Goal: Book appointment/travel/reservation

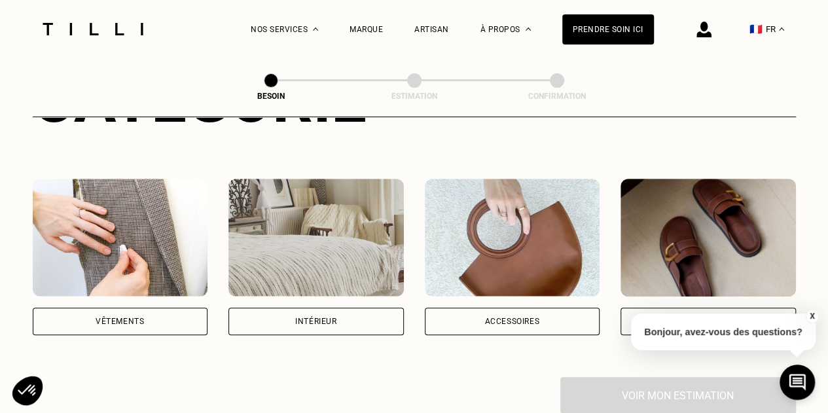
scroll to position [207, 0]
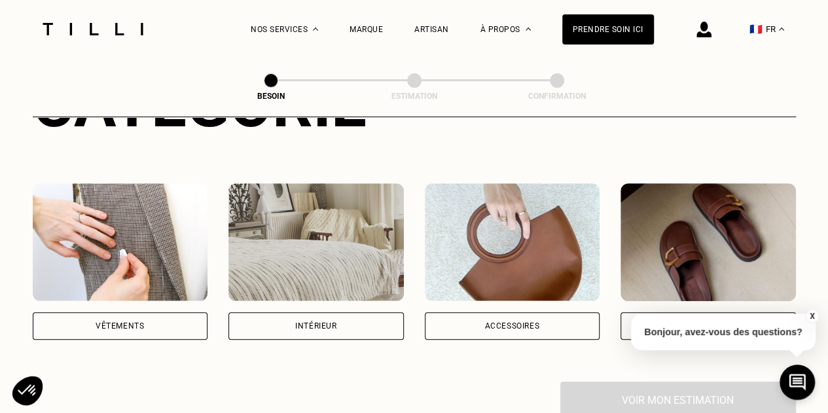
click at [141, 322] on div "Vêtements" at bounding box center [120, 326] width 48 height 8
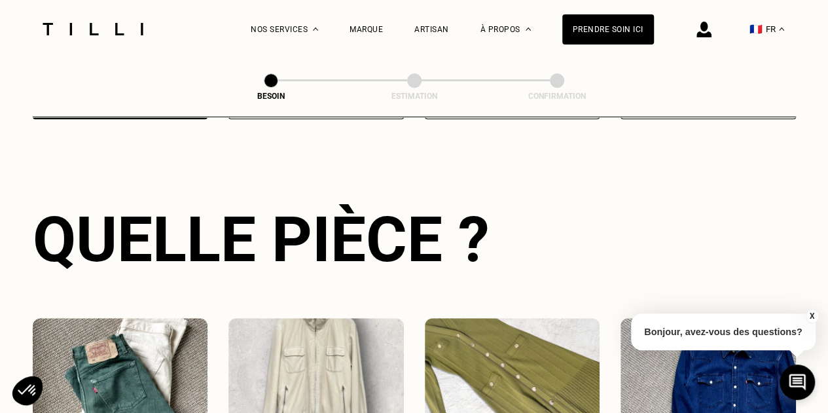
scroll to position [428, 0]
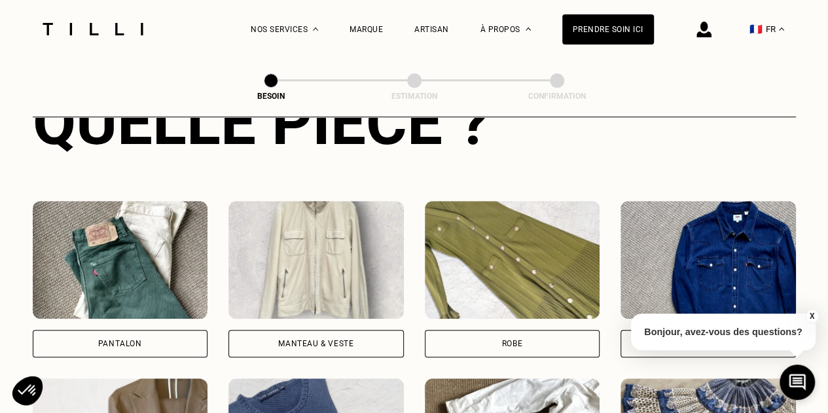
click at [122, 275] on img at bounding box center [120, 260] width 175 height 118
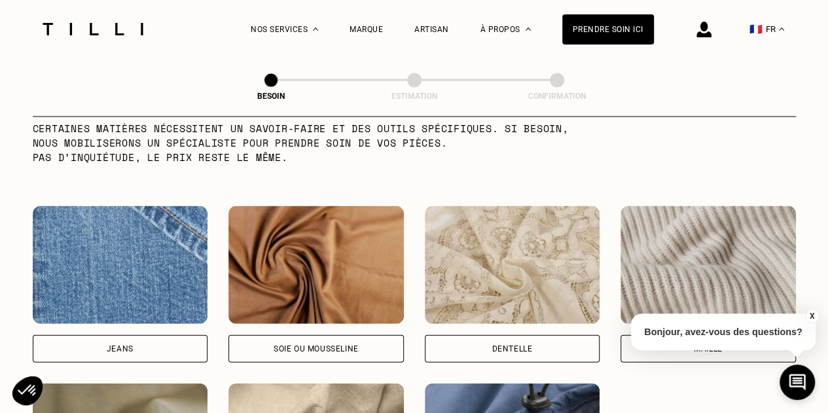
scroll to position [1335, 0]
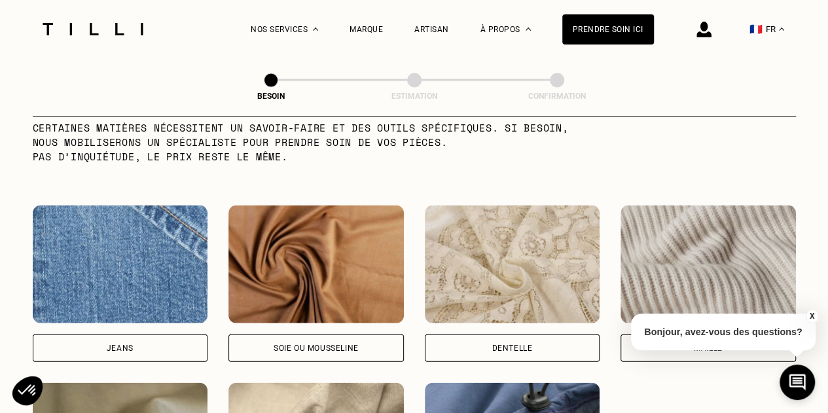
click at [122, 275] on img at bounding box center [120, 264] width 175 height 118
select select "FR"
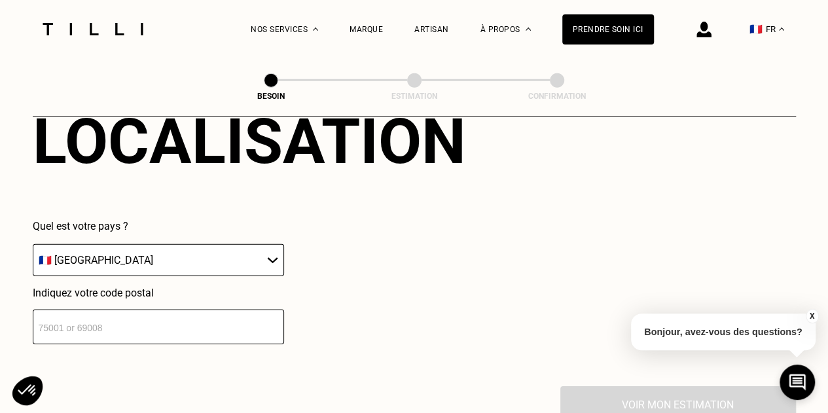
scroll to position [1867, 0]
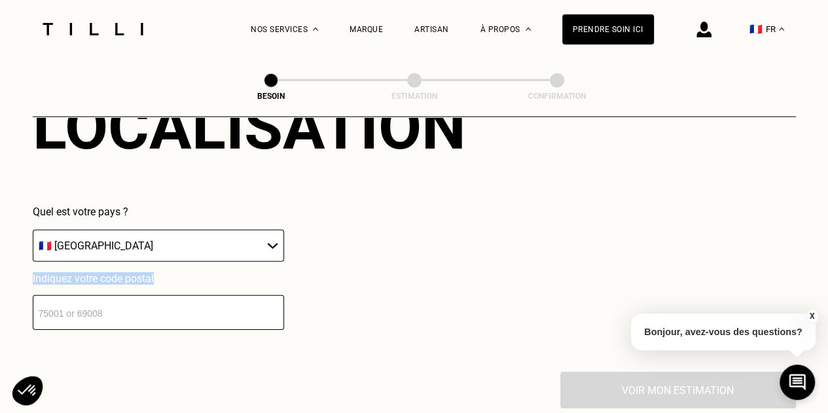
drag, startPoint x: 130, startPoint y: 324, endPoint x: 130, endPoint y: 311, distance: 13.1
click at [130, 311] on div "Localisation Quel est votre pays ? 🇩🇪 [GEOGRAPHIC_DATA] 🇦🇹 [GEOGRAPHIC_DATA] 🇧🇪…" at bounding box center [414, 209] width 763 height 323
click at [130, 311] on input "number" at bounding box center [158, 312] width 251 height 35
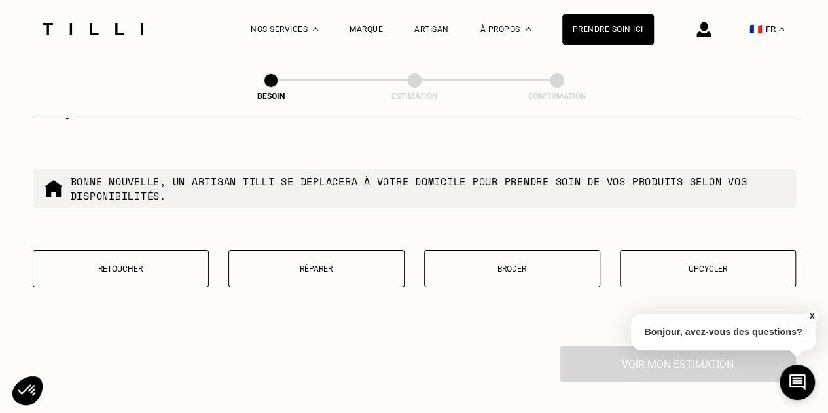
scroll to position [2227, 0]
type input "69007"
click at [154, 273] on button "Retoucher" at bounding box center [121, 268] width 176 height 37
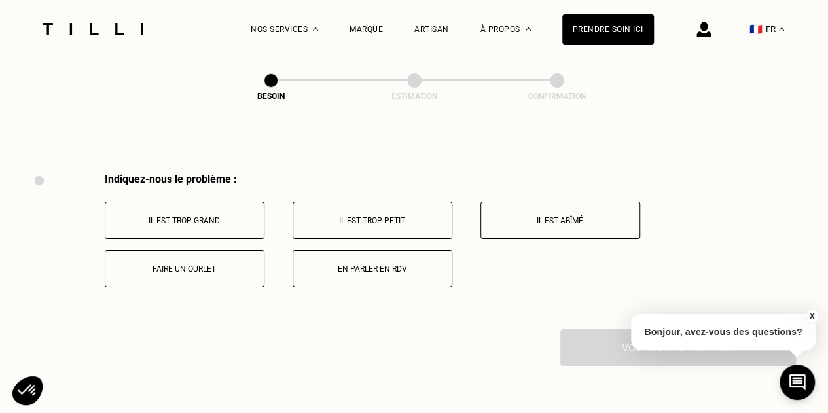
scroll to position [2418, 0]
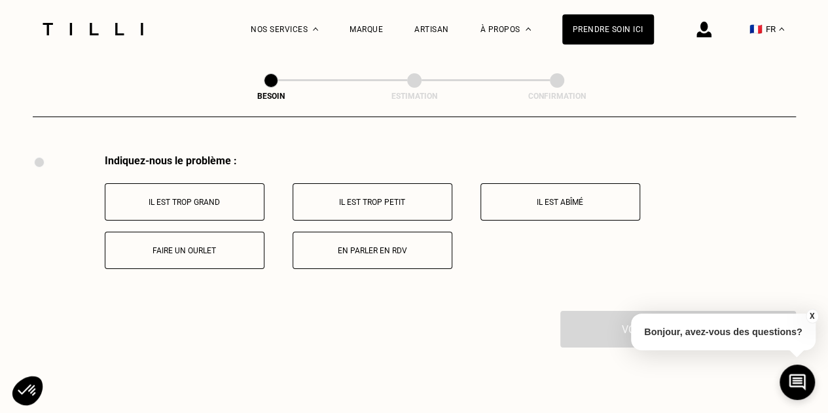
click at [213, 234] on button "Faire un ourlet" at bounding box center [185, 250] width 160 height 37
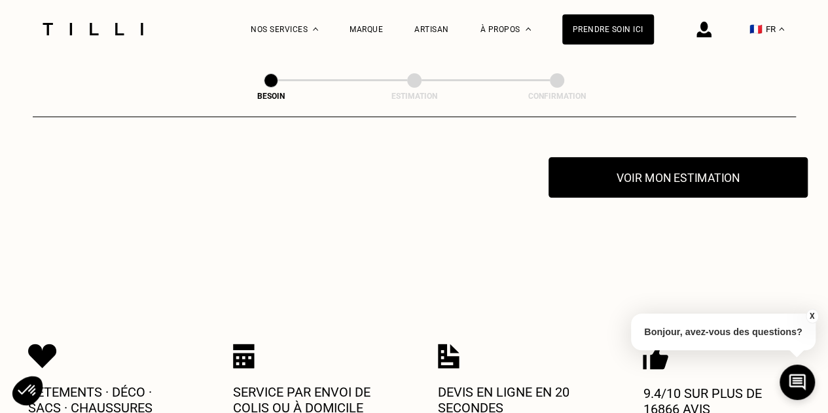
scroll to position [2575, 0]
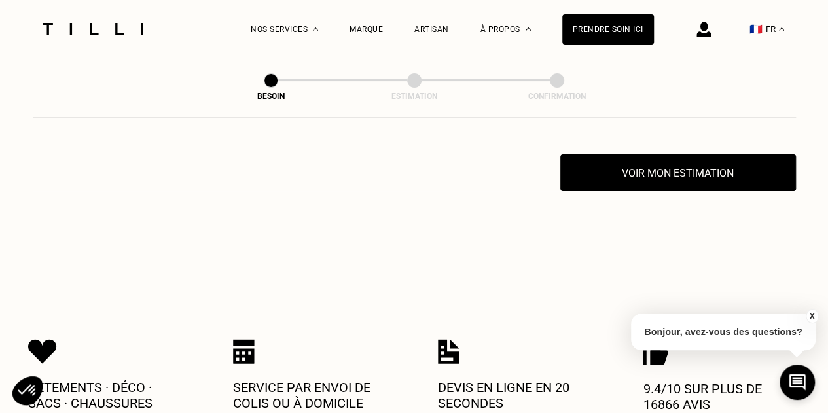
click at [813, 315] on button "X" at bounding box center [811, 316] width 13 height 14
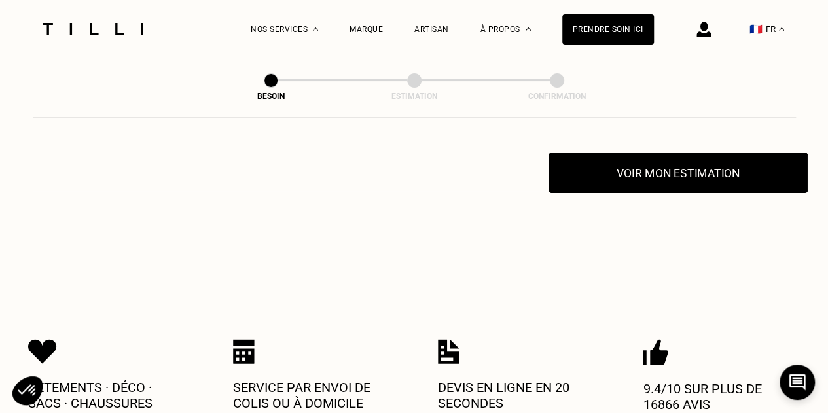
click at [691, 181] on button "Voir mon estimation" at bounding box center [677, 172] width 259 height 41
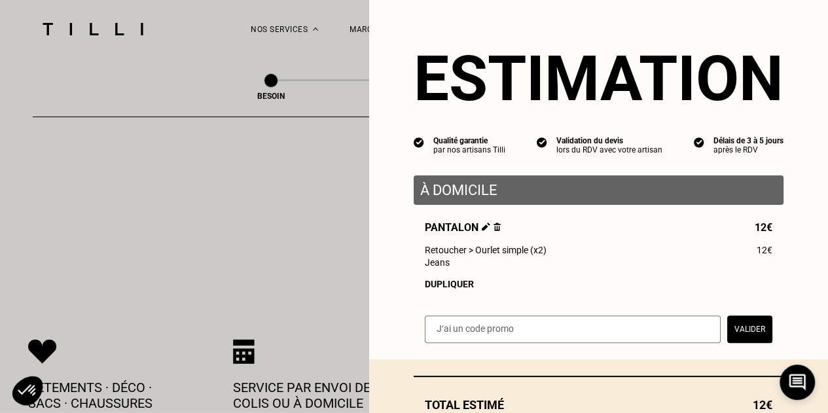
click at [459, 289] on div "Dupliquer" at bounding box center [598, 284] width 347 height 10
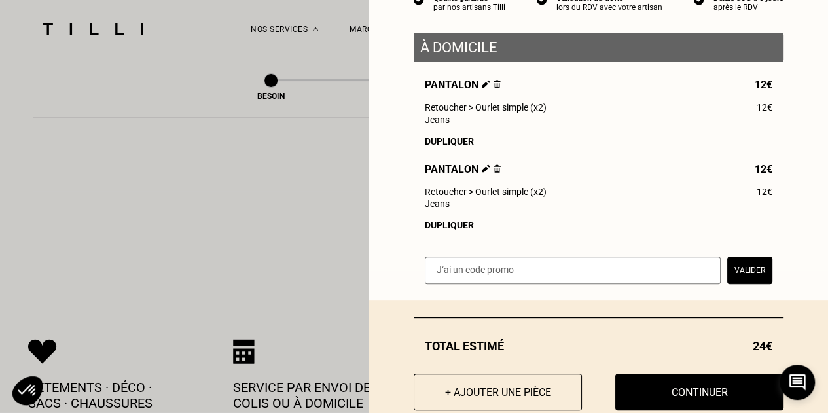
scroll to position [154, 0]
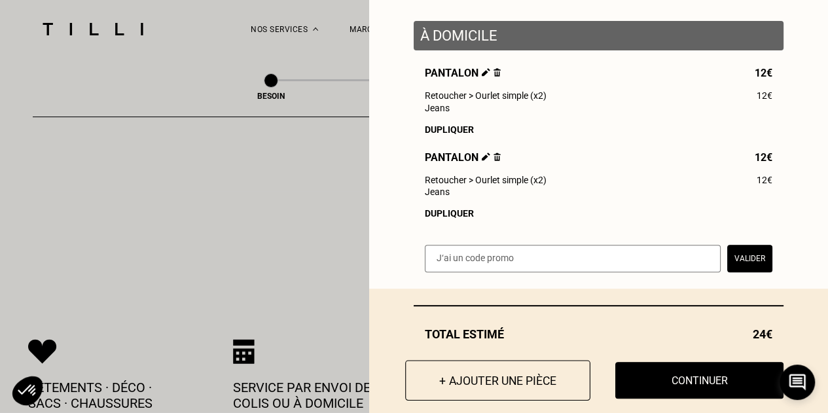
click at [449, 384] on button "+ Ajouter une pièce" at bounding box center [497, 380] width 185 height 41
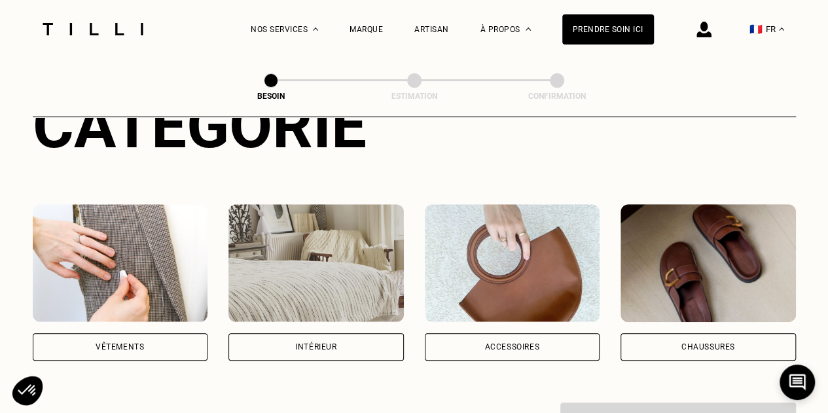
scroll to position [185, 0]
click at [361, 311] on div "Intérieur" at bounding box center [315, 283] width 175 height 156
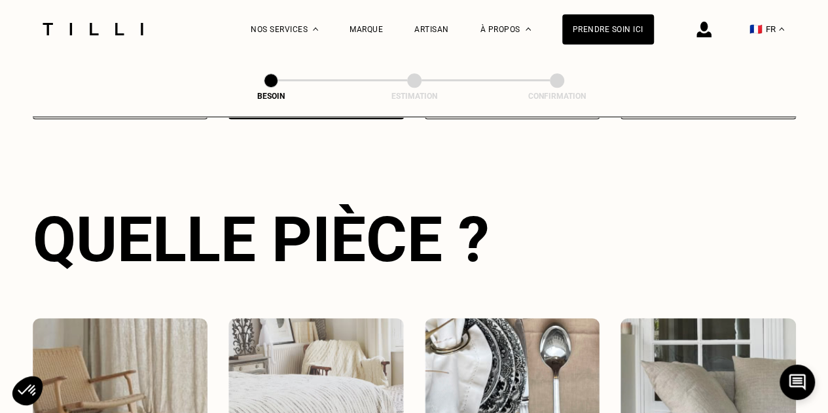
click at [172, 325] on img at bounding box center [120, 377] width 175 height 118
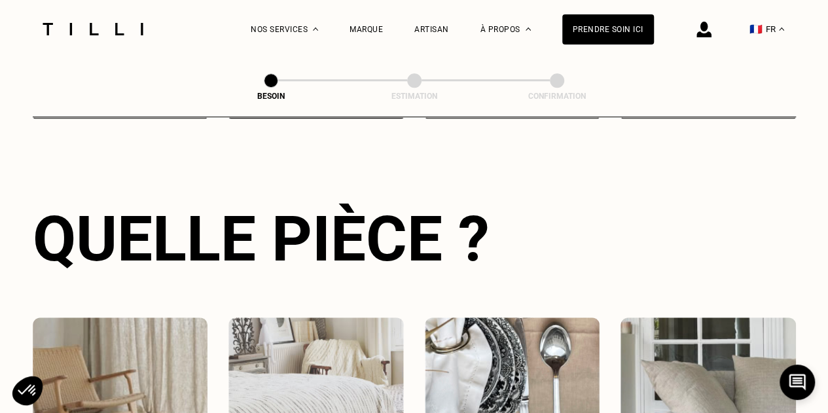
select select "FR"
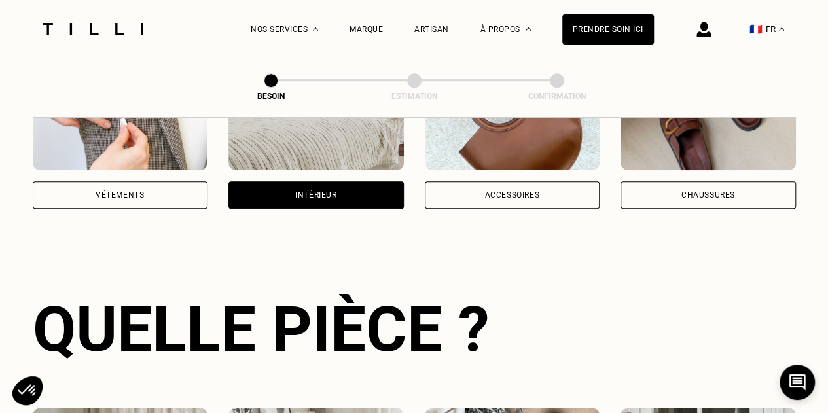
scroll to position [337, 0]
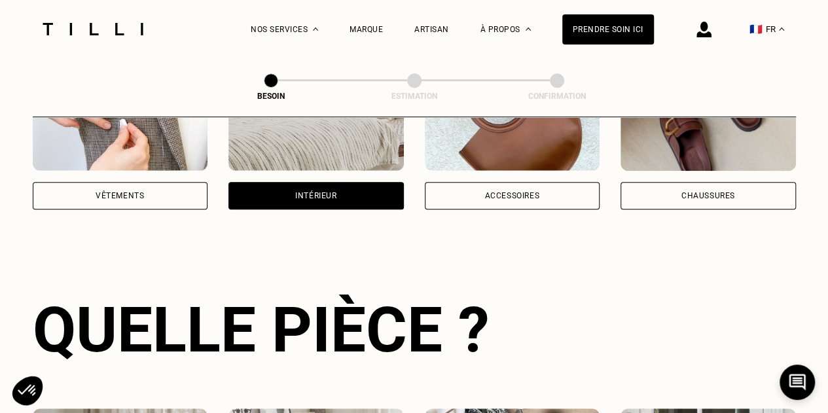
click at [175, 167] on div "Vêtements" at bounding box center [120, 131] width 175 height 156
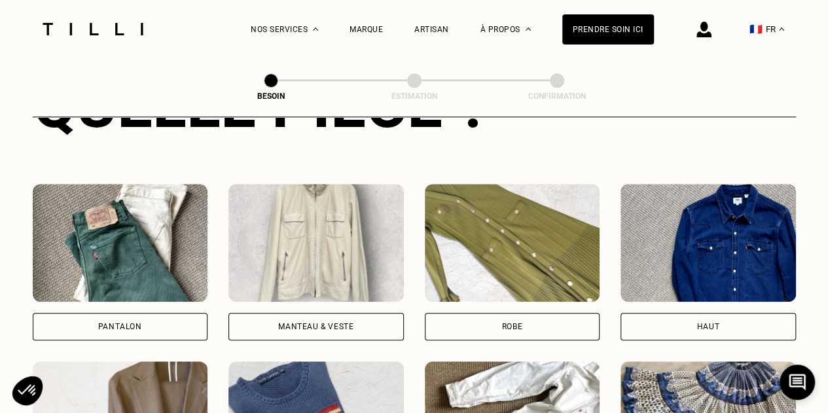
scroll to position [564, 0]
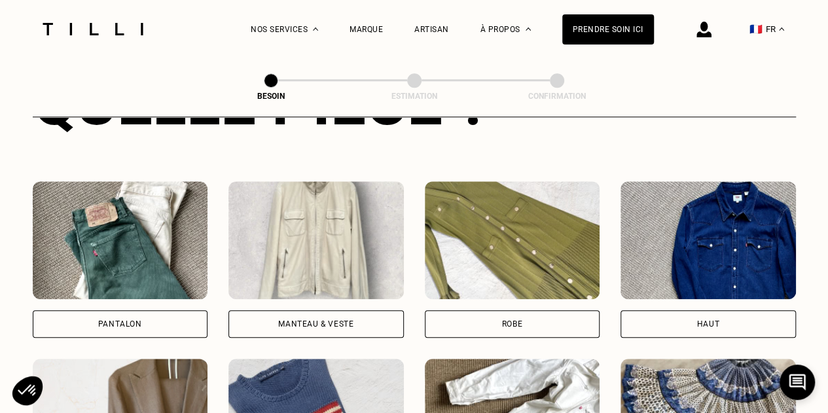
click at [147, 291] on div "Pantalon" at bounding box center [120, 259] width 175 height 156
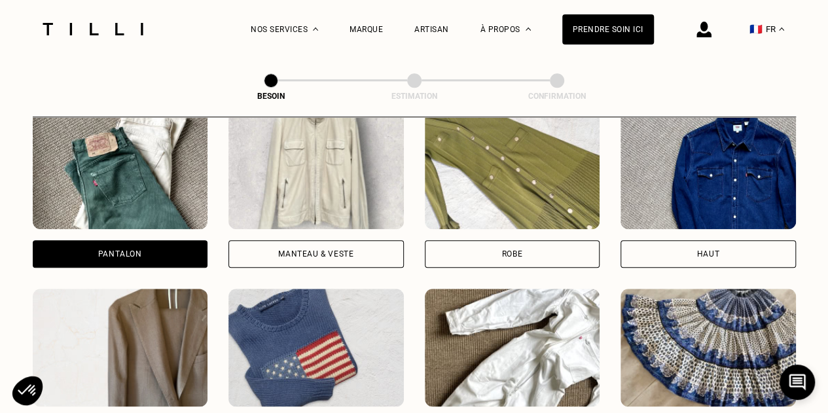
scroll to position [633, 0]
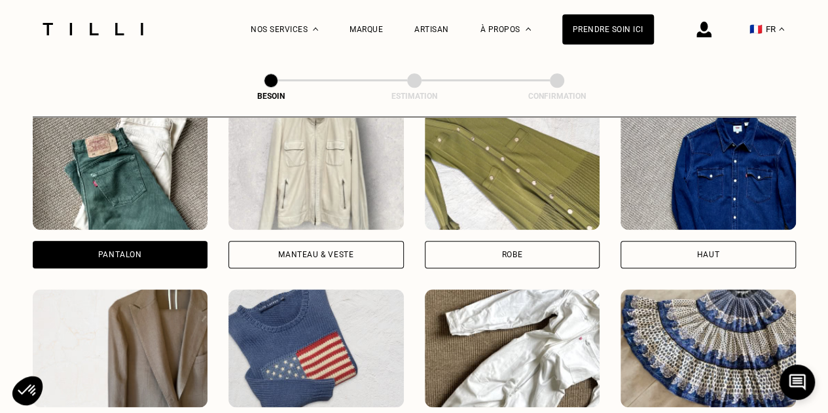
drag, startPoint x: 147, startPoint y: 291, endPoint x: 122, endPoint y: 266, distance: 35.2
click at [122, 266] on div "Pantalon Manteau & Veste Robe Haut Tailleur Pull & gilet Combinaison Jupe Robe …" at bounding box center [414, 367] width 763 height 511
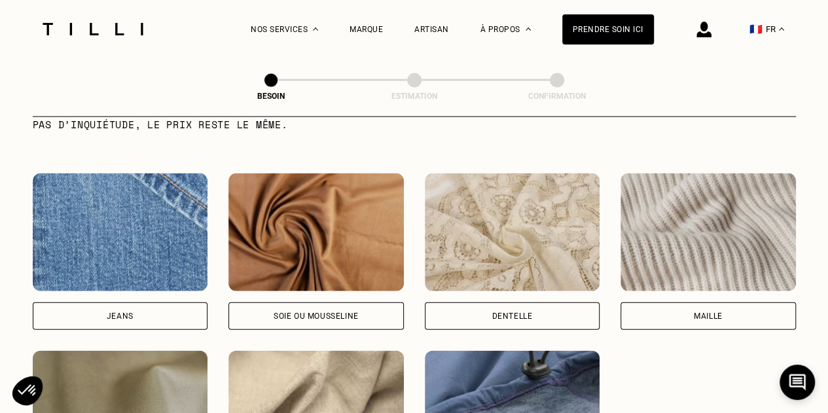
scroll to position [1367, 0]
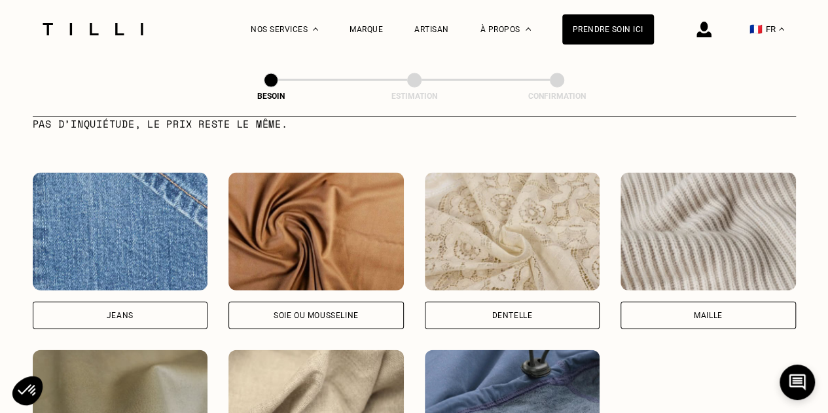
click at [122, 289] on div "Jeans" at bounding box center [120, 251] width 175 height 156
select select "FR"
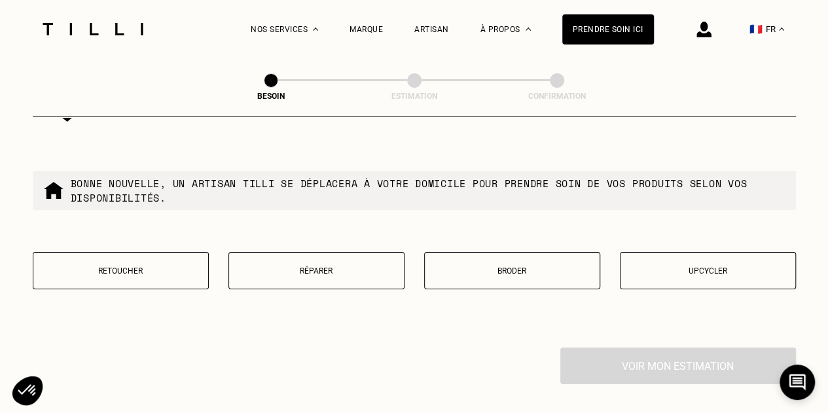
scroll to position [2230, 0]
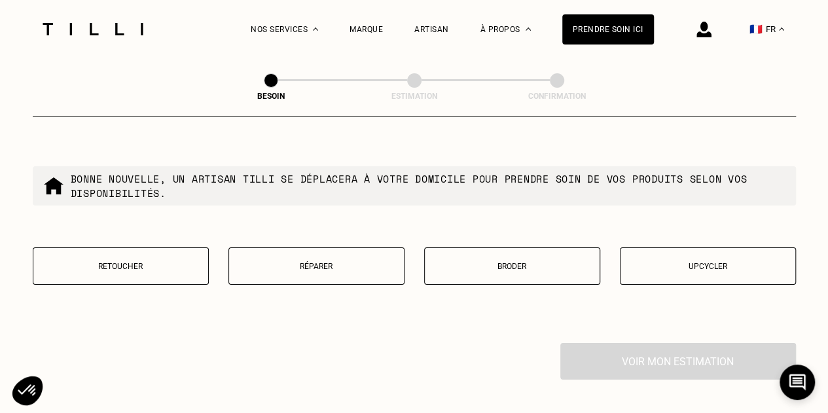
click at [128, 275] on button "Retoucher" at bounding box center [121, 265] width 176 height 37
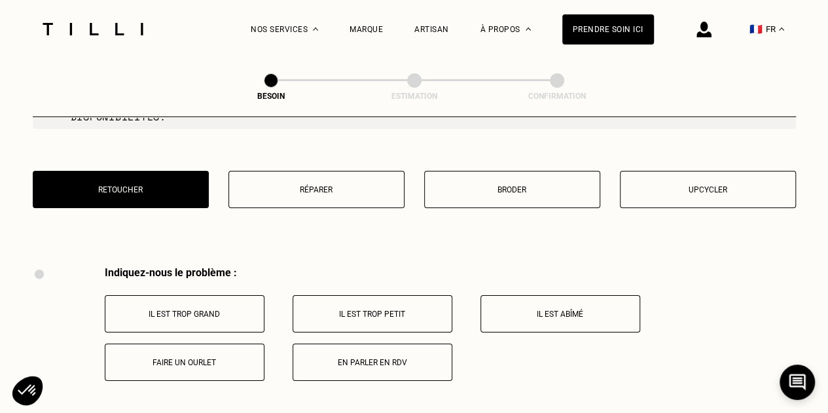
scroll to position [2306, 0]
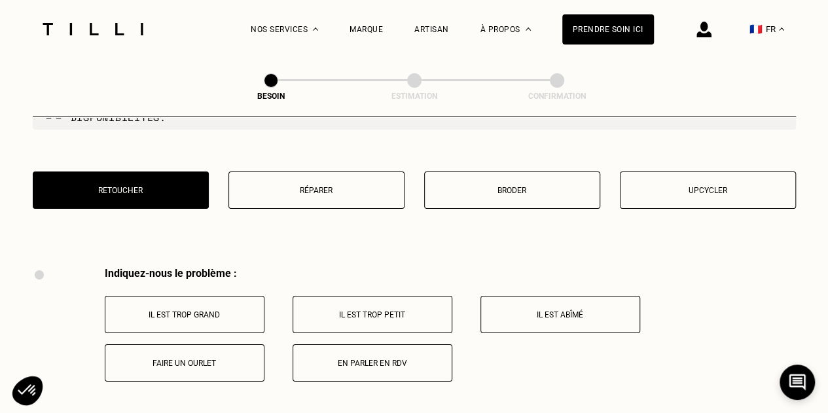
click at [276, 192] on button "Réparer" at bounding box center [316, 189] width 176 height 37
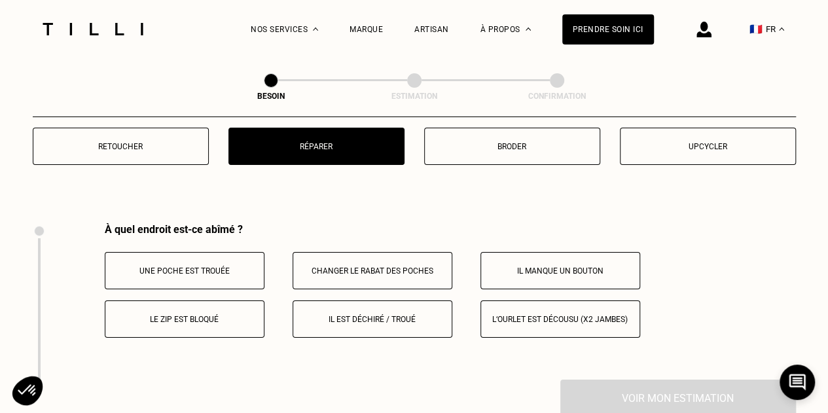
scroll to position [2349, 0]
click at [402, 325] on button "Il est déchiré / troué" at bounding box center [372, 319] width 160 height 37
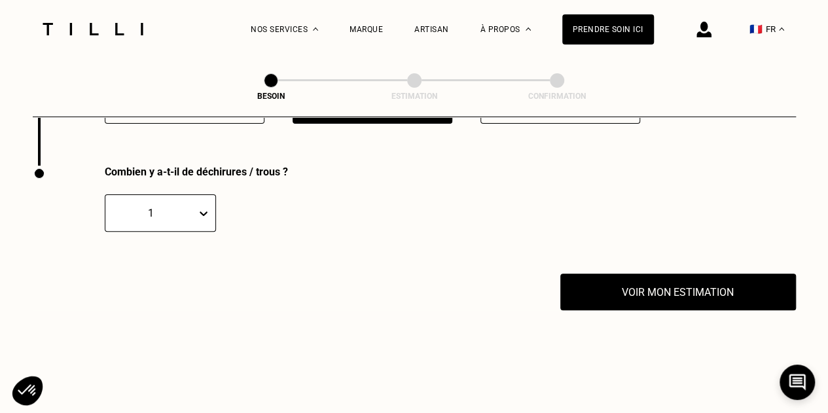
scroll to position [2563, 0]
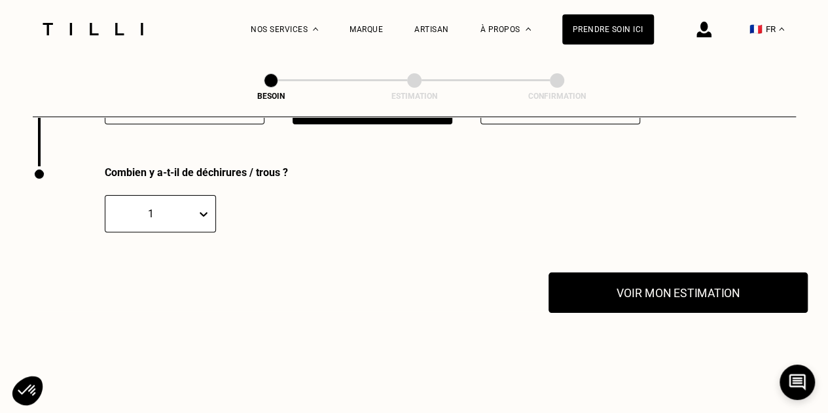
click at [635, 287] on button "Voir mon estimation" at bounding box center [677, 292] width 259 height 41
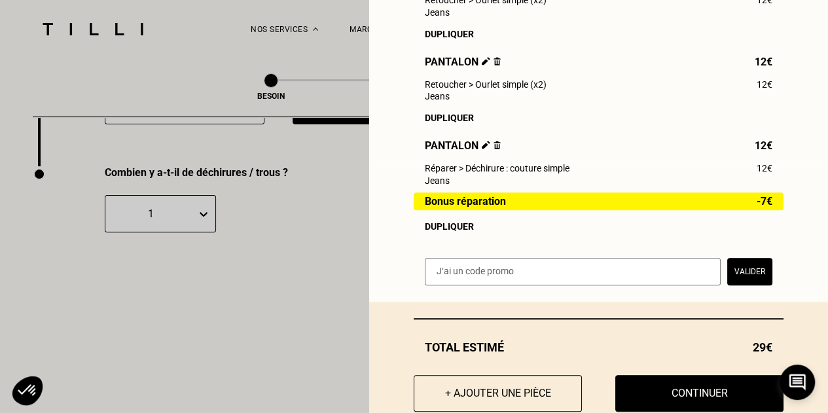
scroll to position [289, 0]
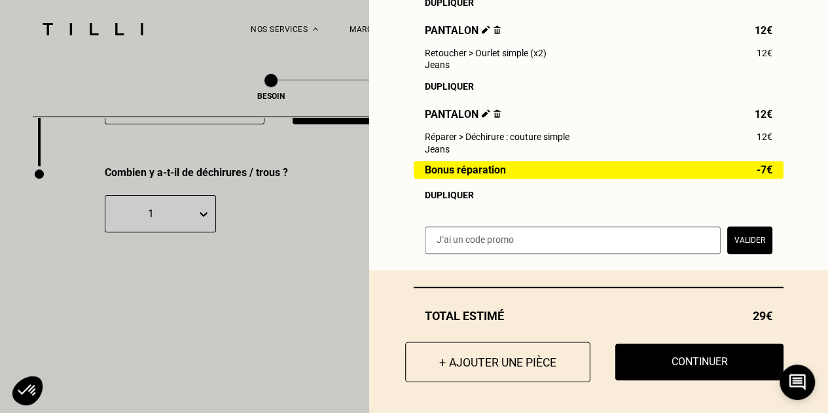
click at [477, 372] on button "+ Ajouter une pièce" at bounding box center [497, 362] width 185 height 41
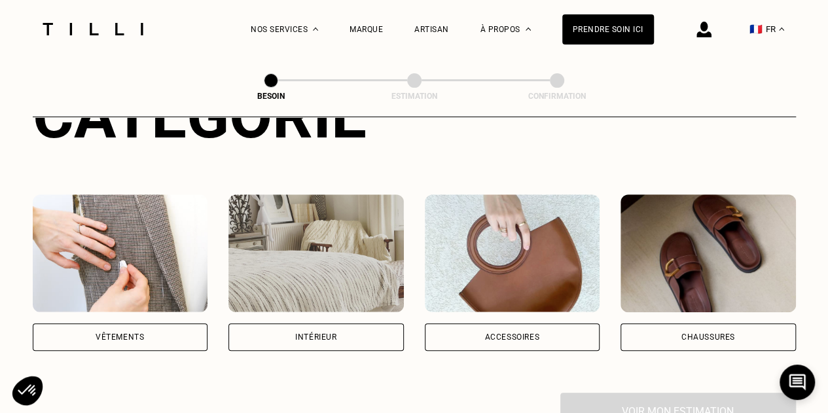
scroll to position [197, 0]
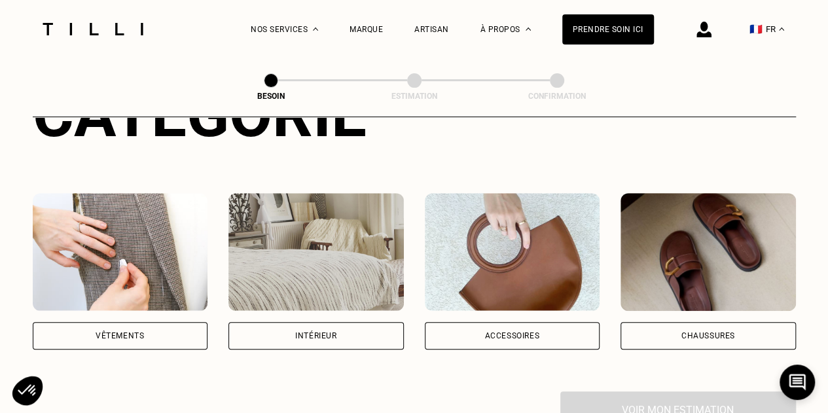
click at [109, 332] on div "Vêtements" at bounding box center [120, 336] width 48 height 8
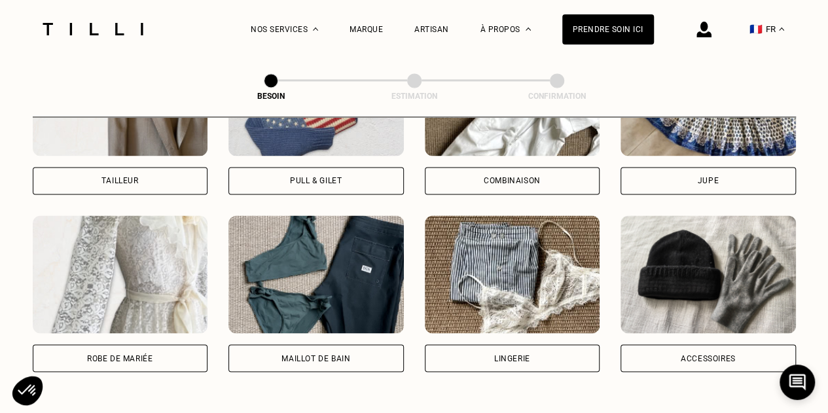
scroll to position [881, 0]
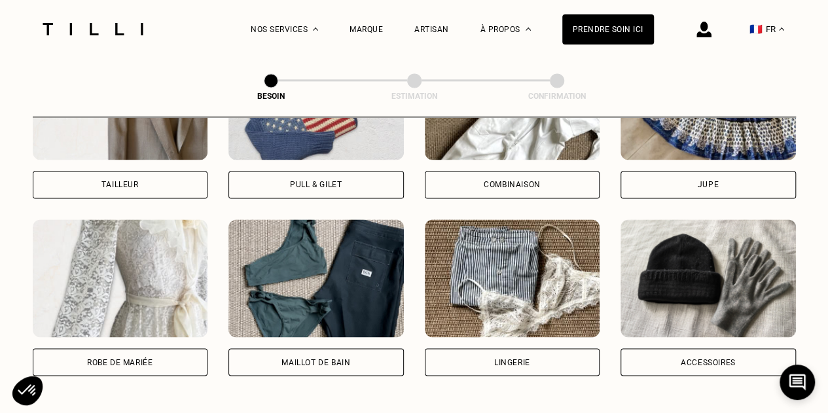
click at [135, 171] on div "Tailleur" at bounding box center [120, 184] width 175 height 27
select select "FR"
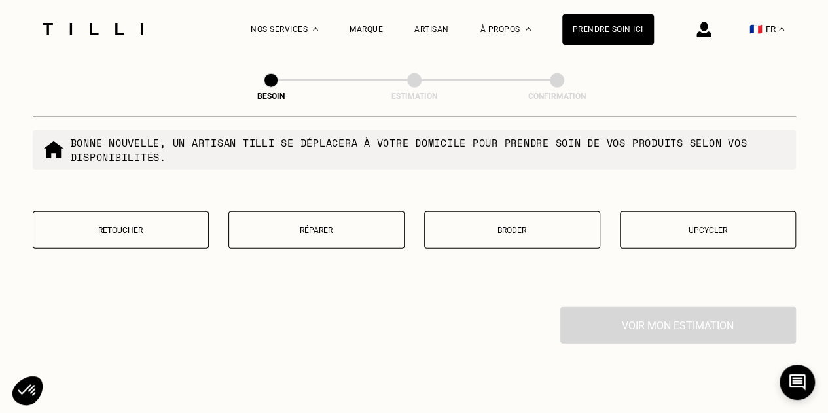
scroll to position [1649, 0]
click at [306, 225] on p "Réparer" at bounding box center [317, 229] width 162 height 9
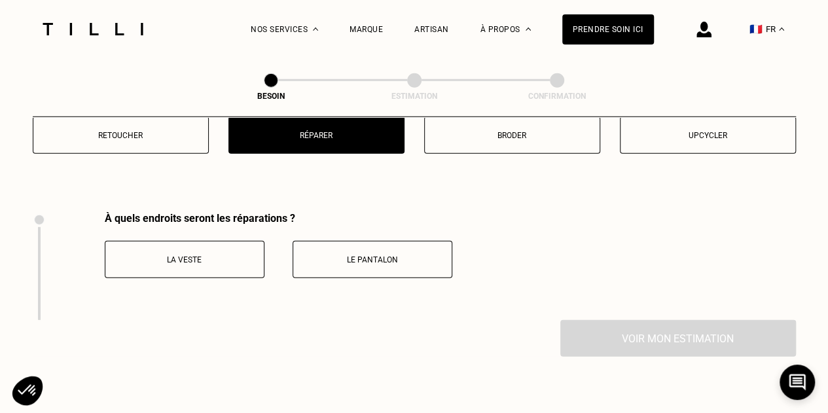
scroll to position [1738, 0]
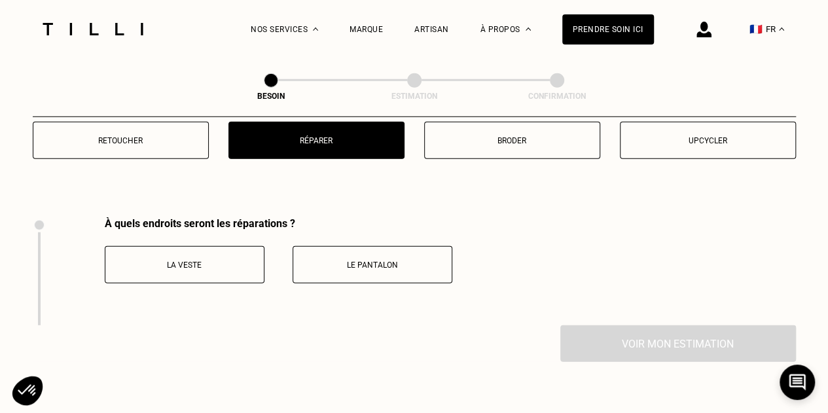
click at [181, 261] on button "La veste" at bounding box center [185, 264] width 160 height 37
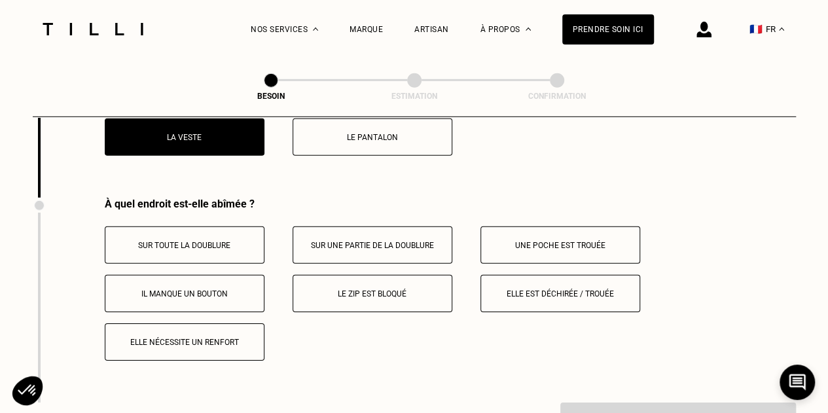
scroll to position [1866, 0]
click at [222, 337] on p "Elle nécessite un renfort" at bounding box center [184, 341] width 145 height 9
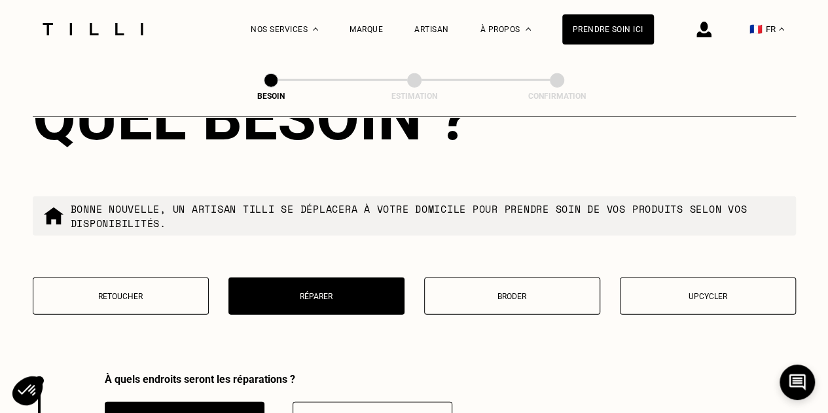
scroll to position [1583, 0]
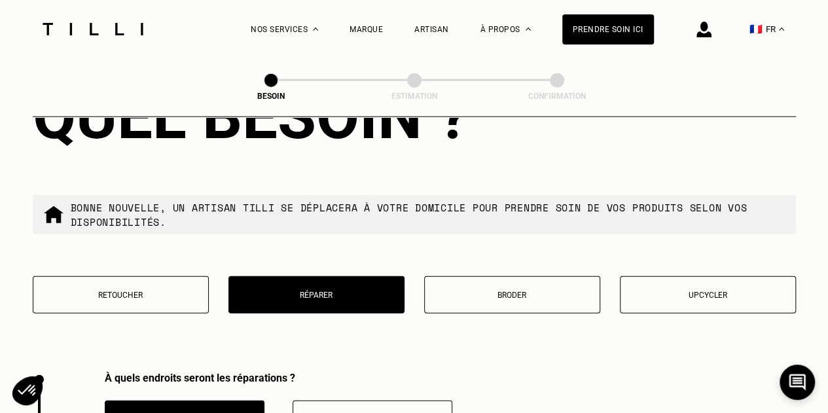
click at [168, 291] on button "Retoucher" at bounding box center [121, 294] width 176 height 37
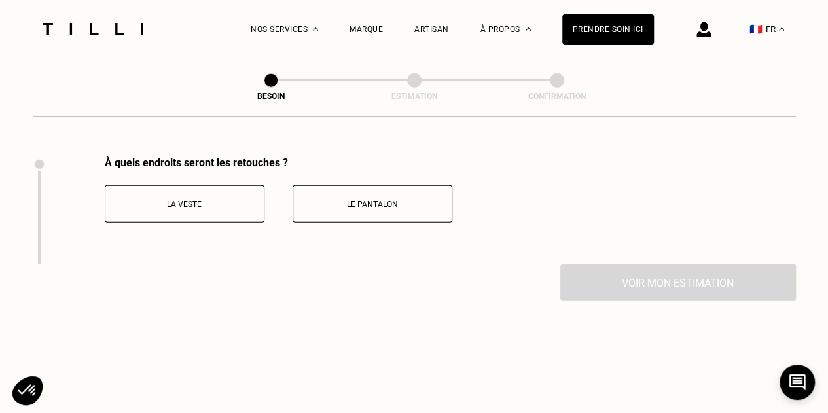
scroll to position [1799, 0]
click at [219, 185] on button "La veste" at bounding box center [185, 203] width 160 height 37
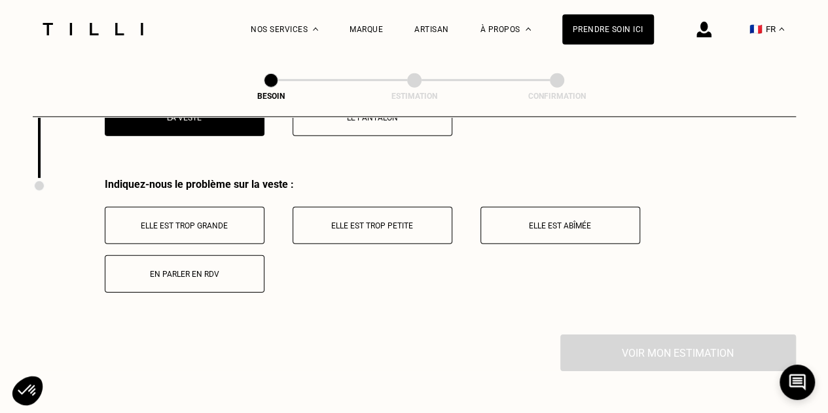
scroll to position [1881, 0]
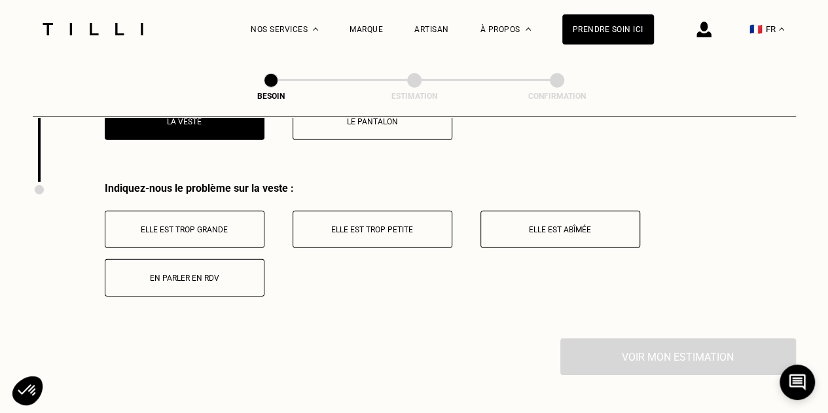
click at [538, 213] on button "Elle est abîmée" at bounding box center [560, 229] width 160 height 37
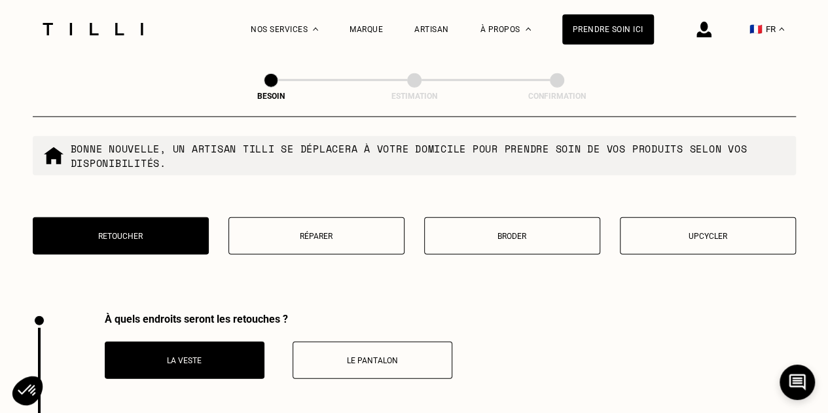
scroll to position [1627, 0]
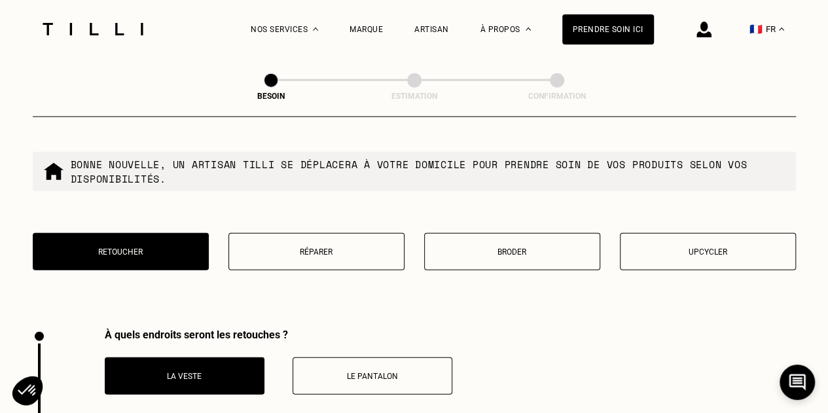
click at [514, 249] on button "Broder" at bounding box center [512, 251] width 176 height 37
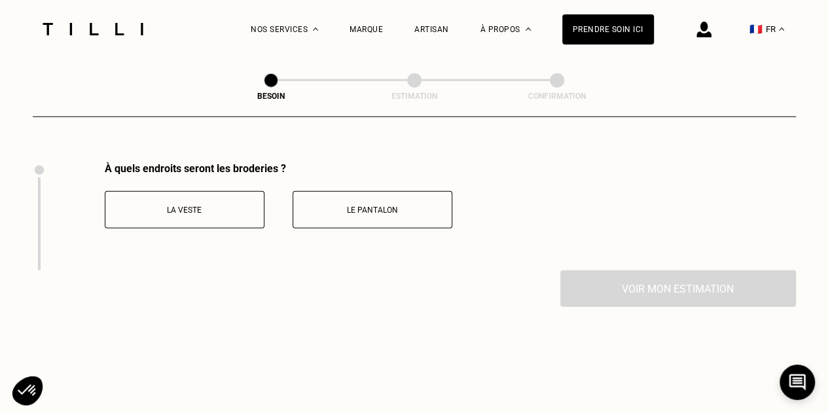
scroll to position [1799, 0]
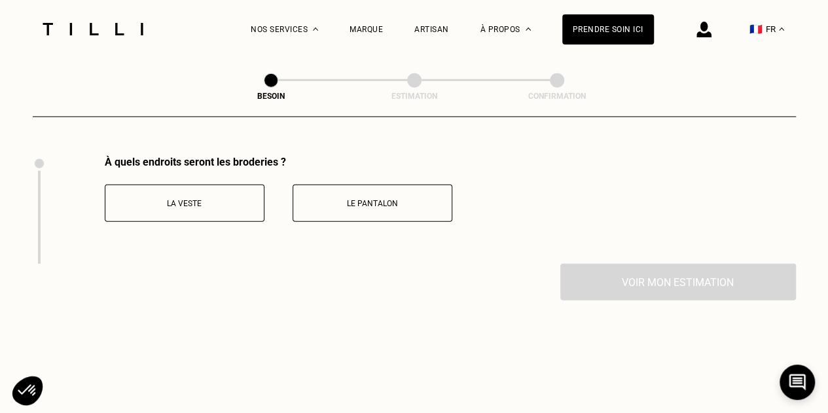
click at [230, 185] on button "La veste" at bounding box center [185, 203] width 160 height 37
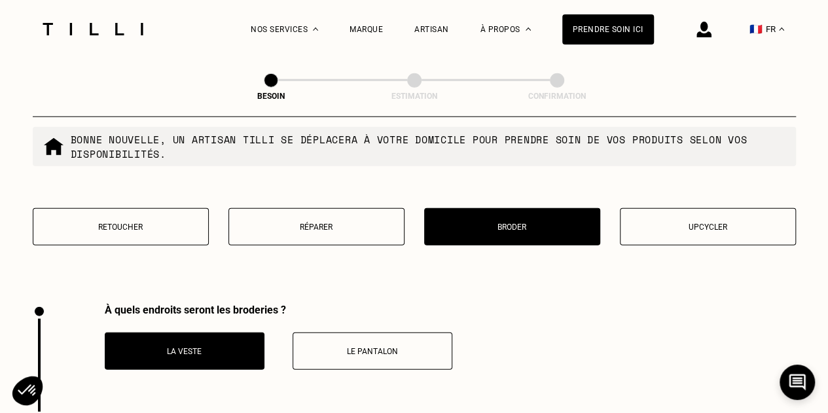
scroll to position [1651, 0]
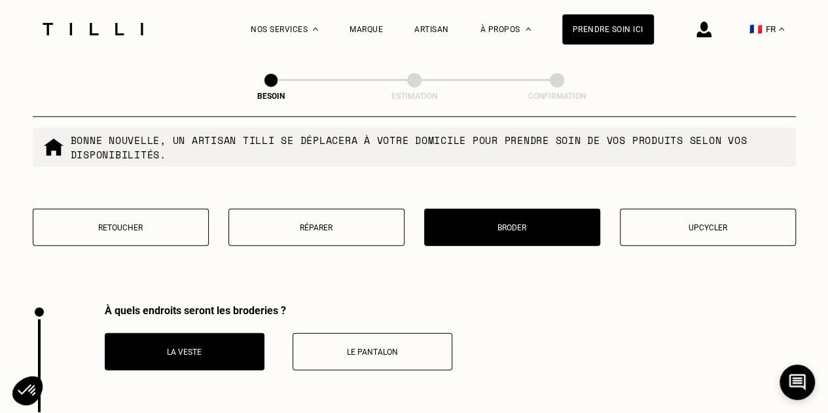
click at [199, 223] on p "Retoucher" at bounding box center [121, 227] width 162 height 9
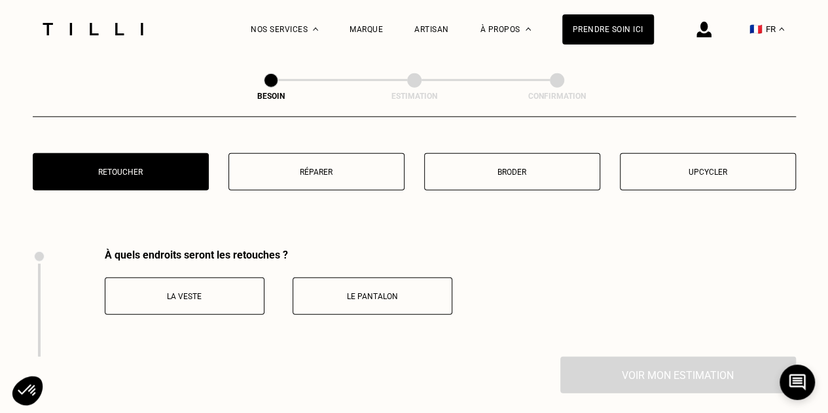
scroll to position [1706, 0]
click at [340, 184] on div "Retoucher Réparer Broder Upcycler" at bounding box center [414, 181] width 763 height 54
click at [315, 155] on button "Réparer" at bounding box center [316, 172] width 176 height 37
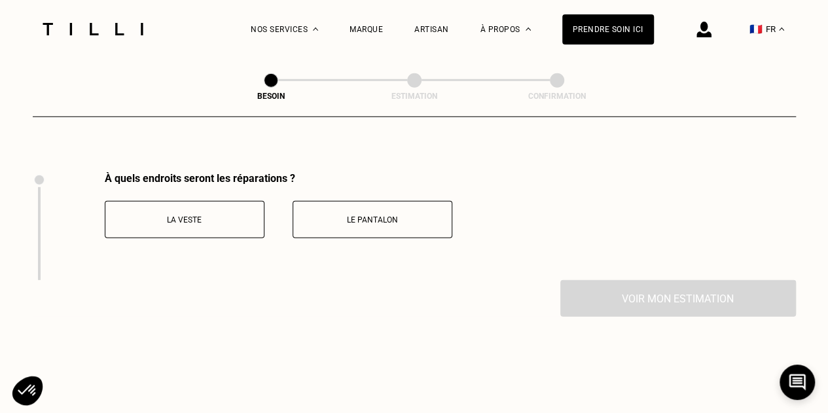
scroll to position [1799, 0]
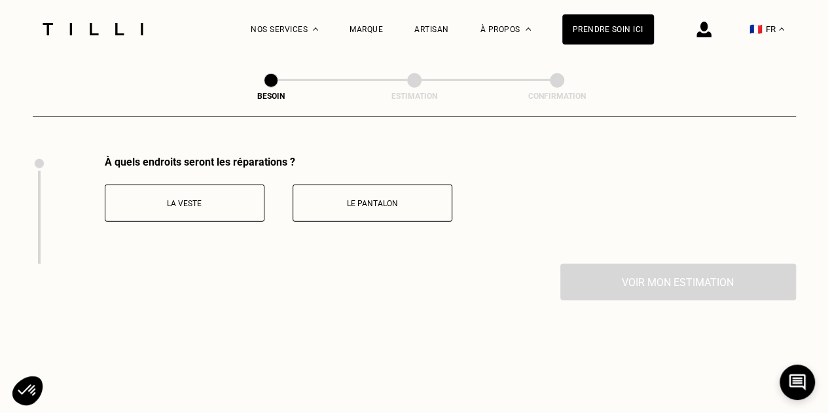
click at [234, 199] on p "La veste" at bounding box center [184, 203] width 145 height 9
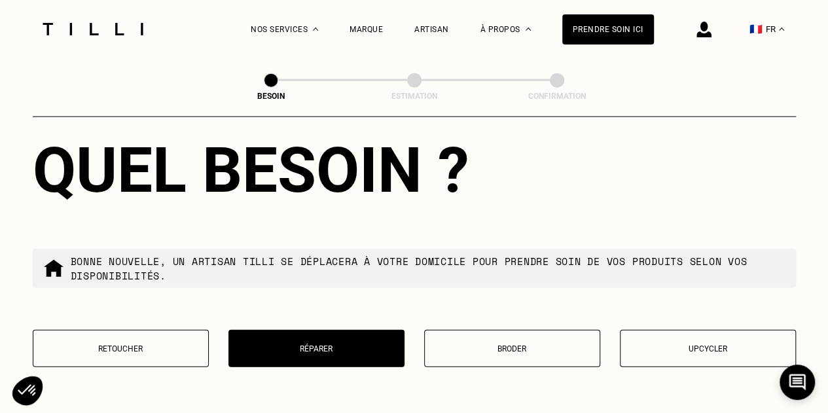
scroll to position [1607, 0]
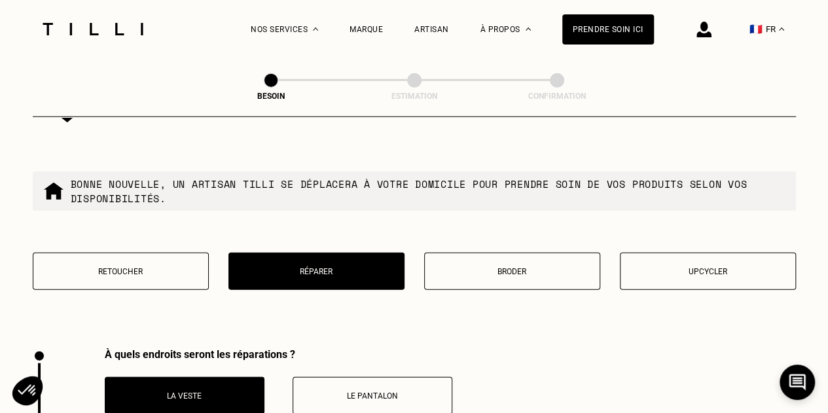
click at [198, 268] on button "Retoucher" at bounding box center [121, 271] width 176 height 37
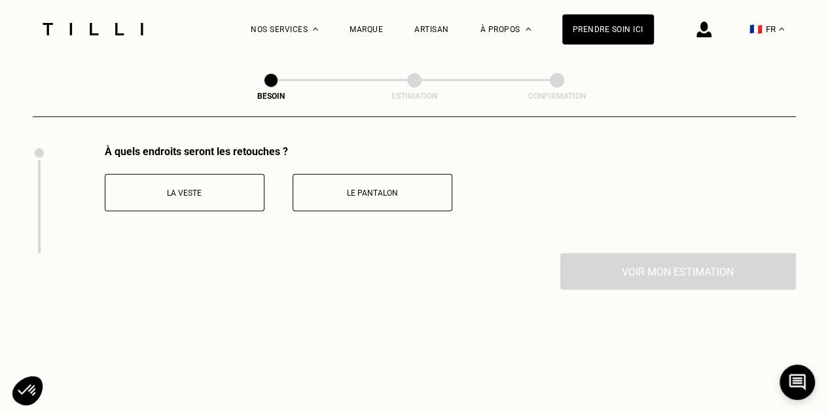
scroll to position [1793, 0]
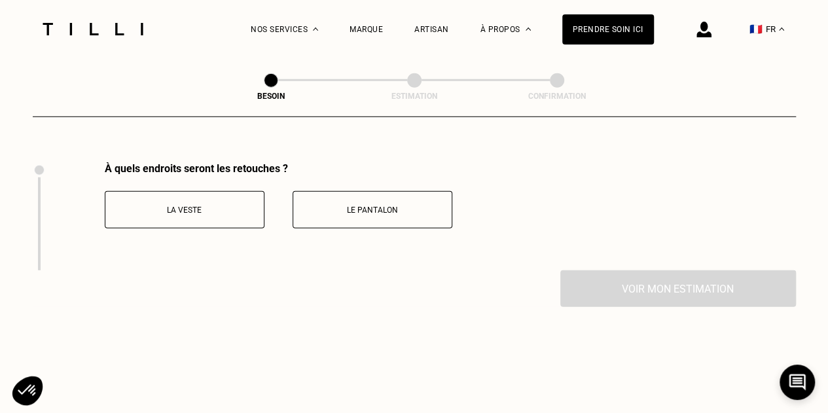
click at [211, 211] on button "La veste" at bounding box center [185, 209] width 160 height 37
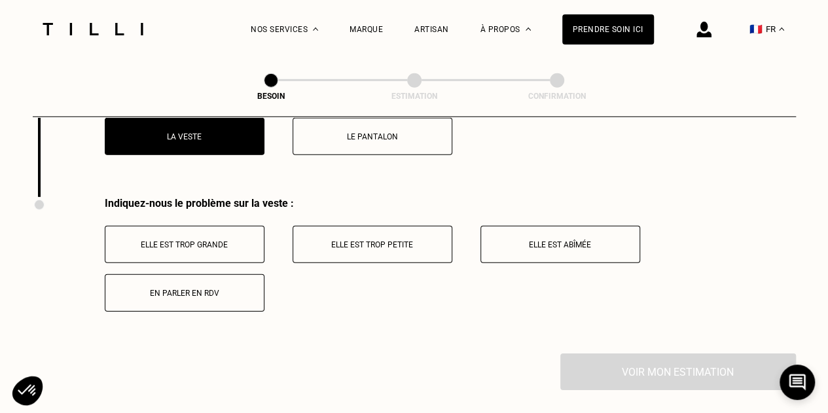
scroll to position [1865, 0]
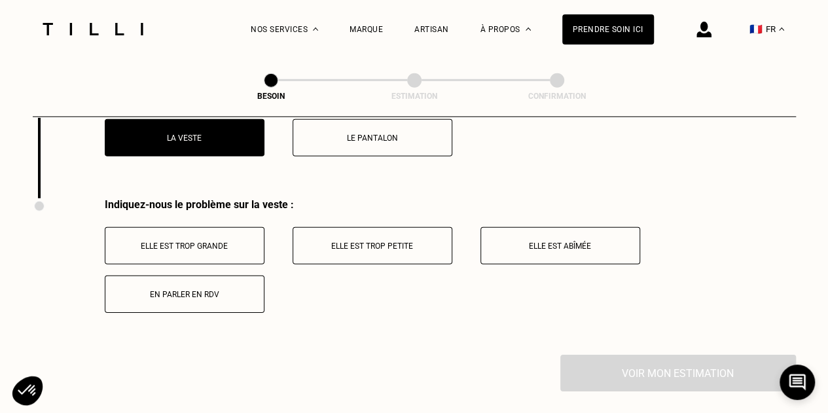
click at [580, 241] on p "Elle est abîmée" at bounding box center [559, 245] width 145 height 9
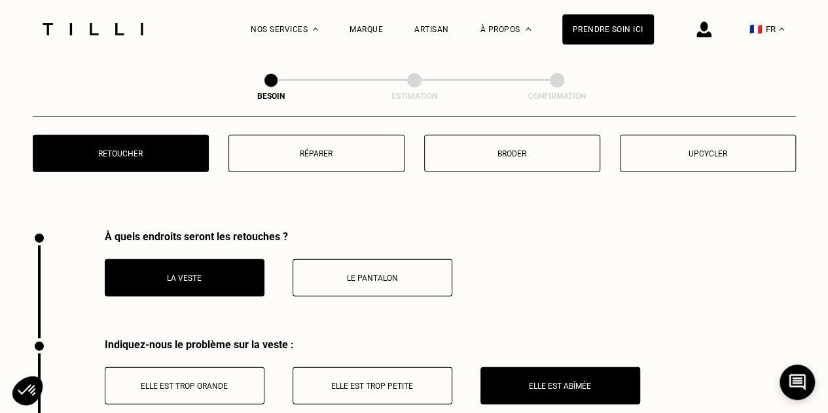
scroll to position [1557, 0]
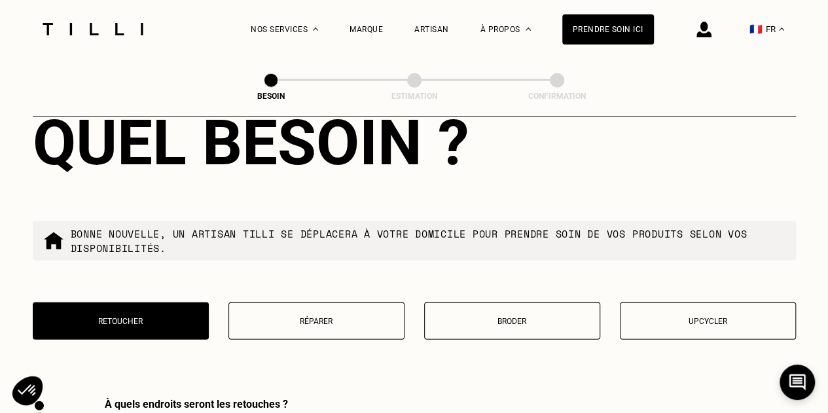
click at [652, 323] on button "Upcycler" at bounding box center [708, 320] width 176 height 37
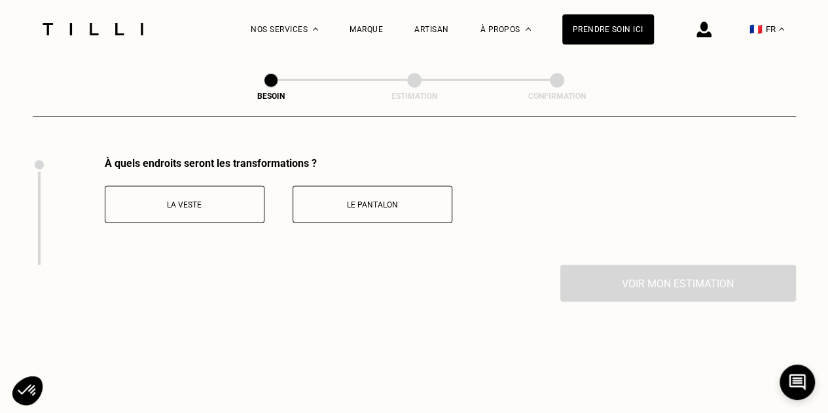
scroll to position [1799, 0]
click at [229, 200] on button "La veste" at bounding box center [185, 203] width 160 height 37
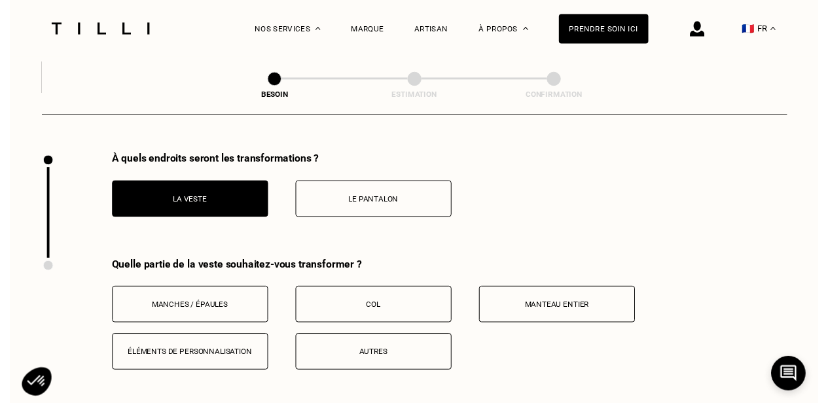
scroll to position [1907, 0]
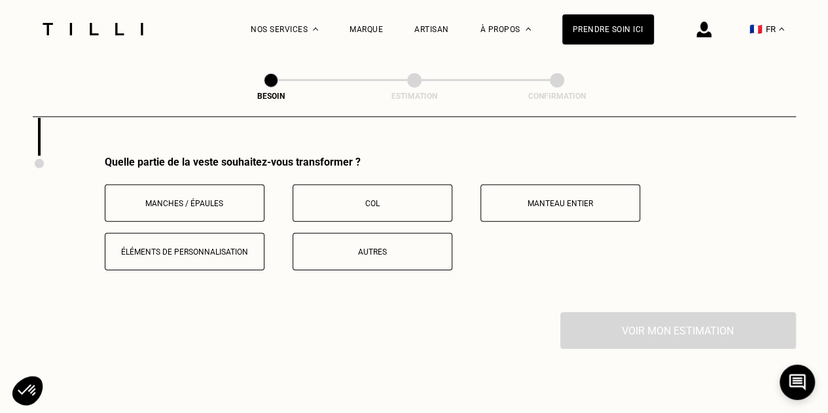
click at [259, 200] on button "Manches / Épaules" at bounding box center [185, 203] width 160 height 37
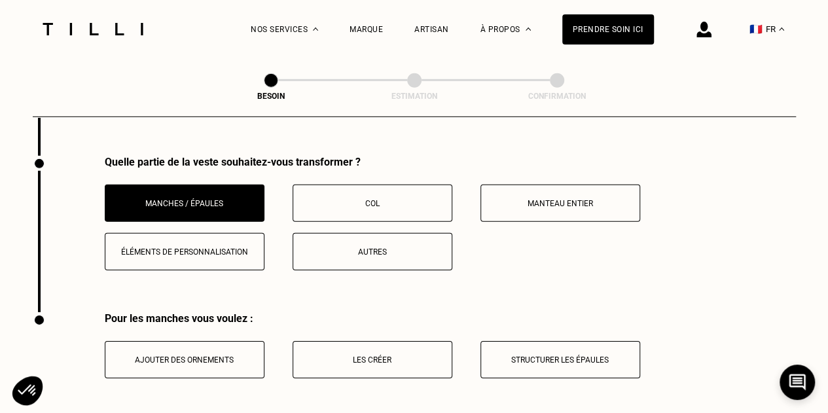
click at [344, 247] on button "Autres" at bounding box center [372, 251] width 160 height 37
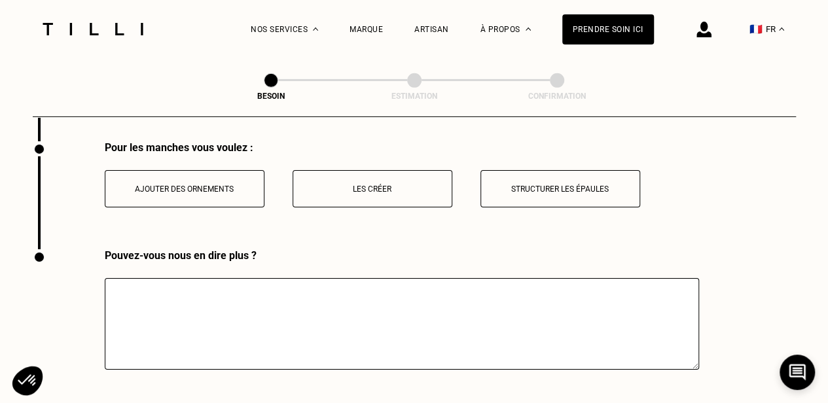
scroll to position [2026, 0]
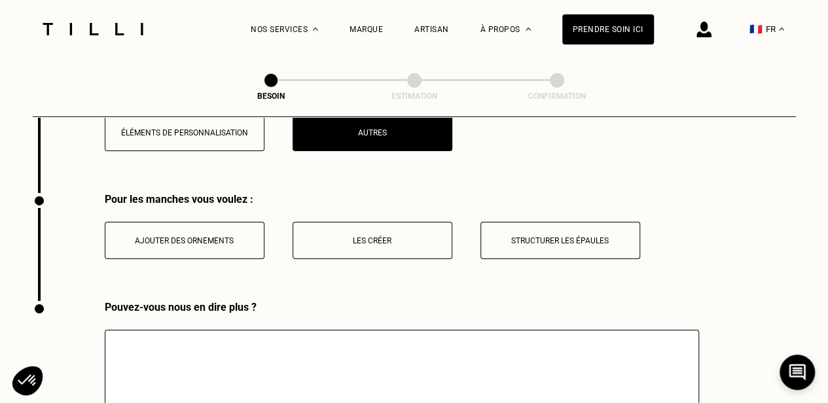
click at [310, 387] on textarea at bounding box center [402, 376] width 594 height 92
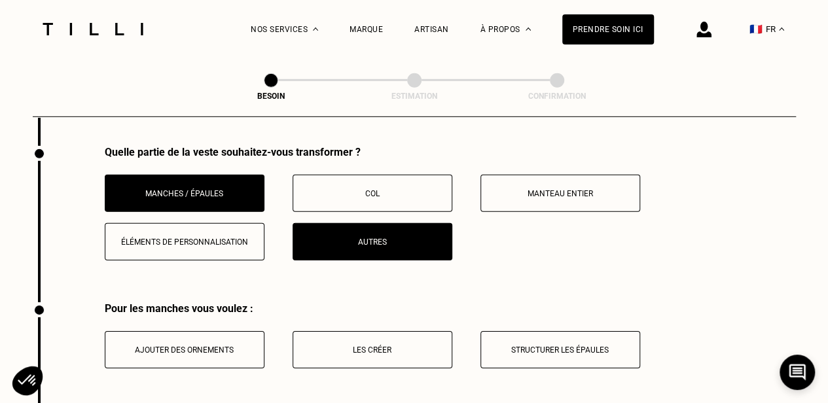
scroll to position [1916, 0]
type textarea "Je souhaite mettre des coudières à ma veste. [GEOGRAPHIC_DATA]"
click at [235, 179] on button "Manches / Épaules" at bounding box center [185, 193] width 160 height 37
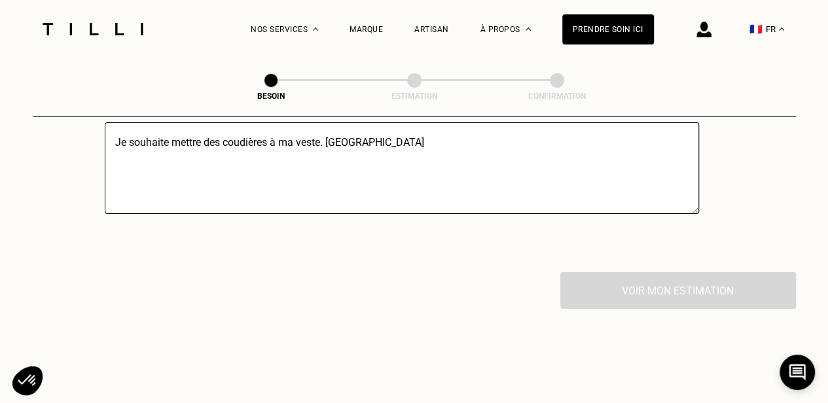
scroll to position [1981, 0]
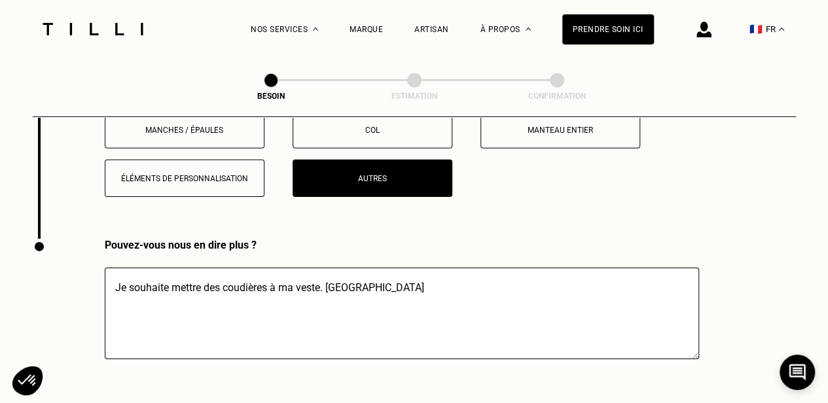
click at [292, 270] on textarea "Je souhaite mettre des coudières à ma veste. [GEOGRAPHIC_DATA]" at bounding box center [402, 314] width 594 height 92
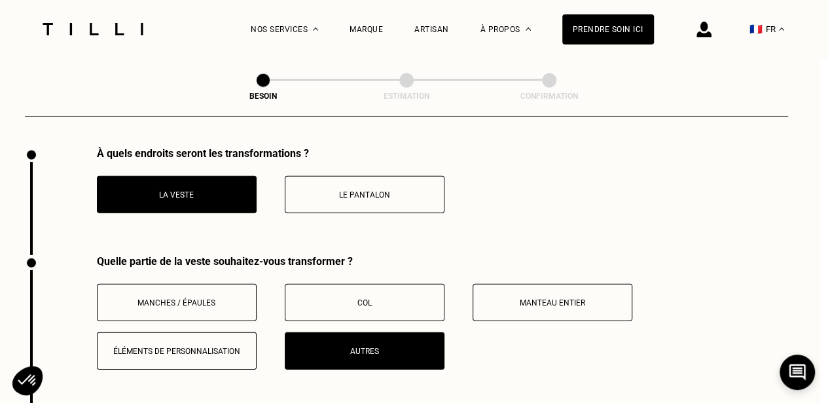
scroll to position [1816, 8]
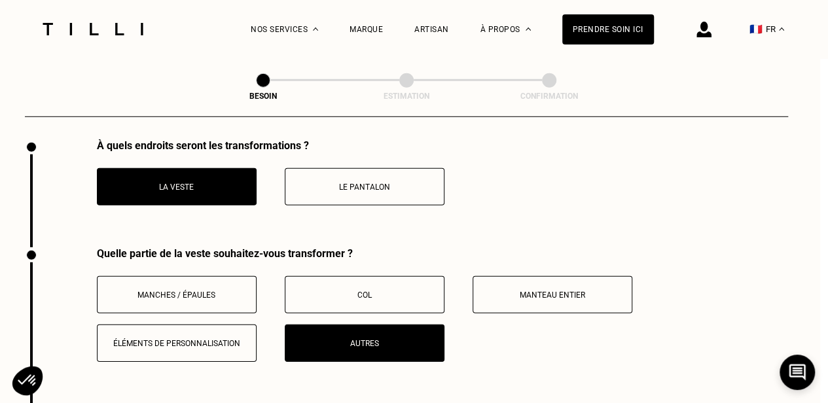
click at [222, 291] on p "Manches / Épaules" at bounding box center [176, 295] width 145 height 9
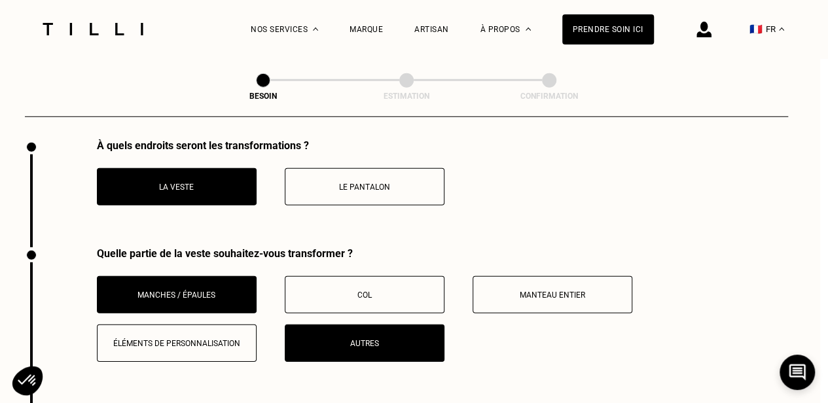
click at [349, 342] on button "Autres" at bounding box center [365, 343] width 160 height 37
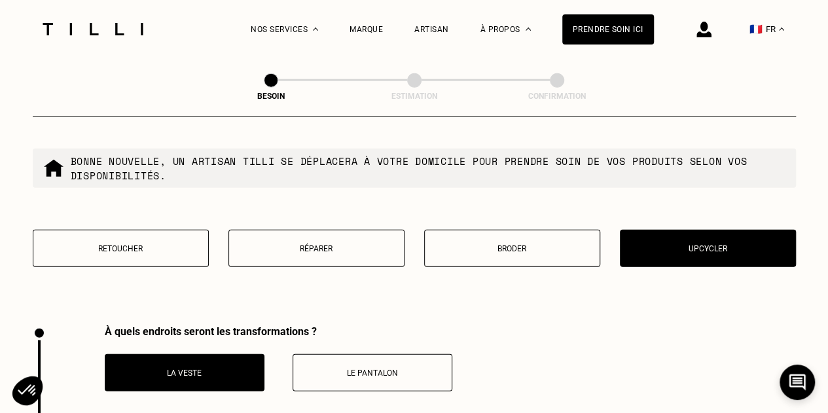
scroll to position [1567, 0]
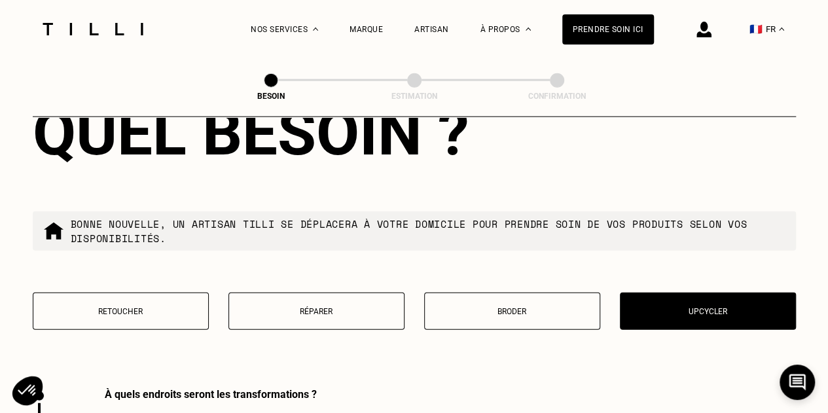
click at [157, 309] on button "Retoucher" at bounding box center [121, 310] width 176 height 37
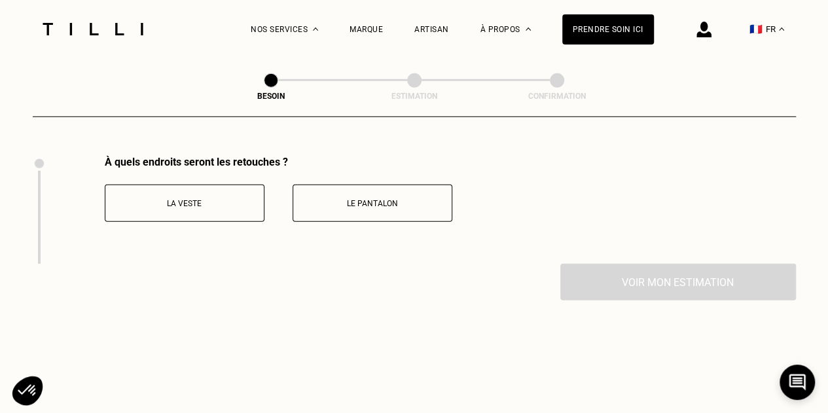
drag, startPoint x: 238, startPoint y: 320, endPoint x: 266, endPoint y: 253, distance: 72.2
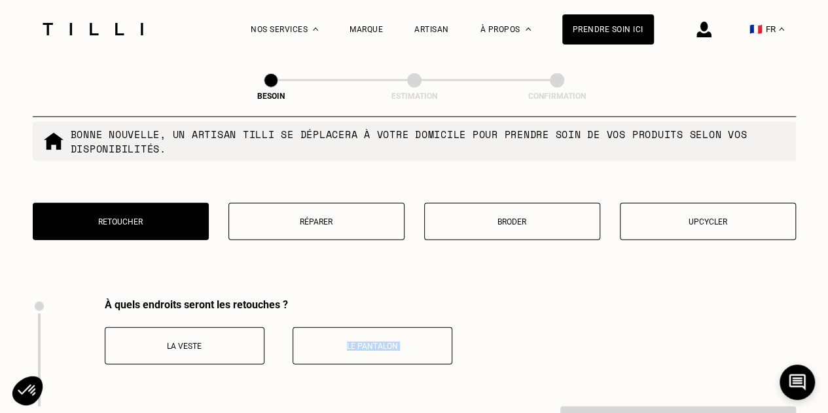
scroll to position [1656, 0]
click at [294, 218] on p "Réparer" at bounding box center [317, 222] width 162 height 9
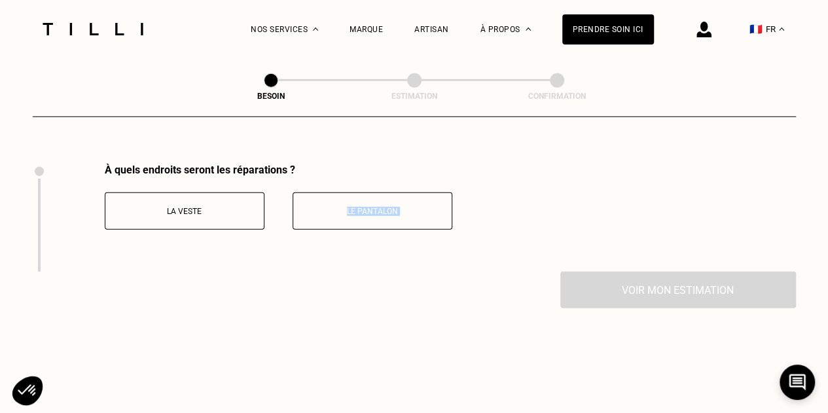
scroll to position [1799, 0]
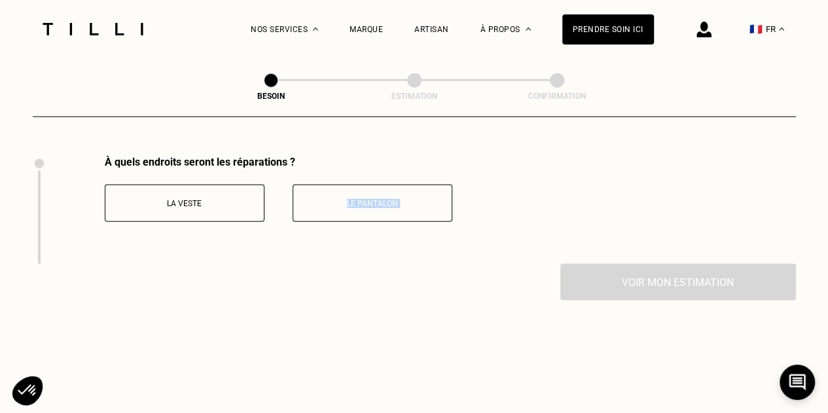
click at [203, 199] on p "La veste" at bounding box center [184, 203] width 145 height 9
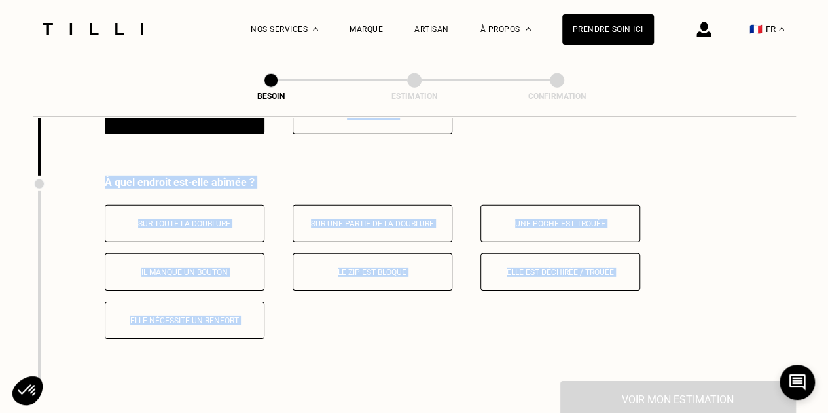
scroll to position [1907, 0]
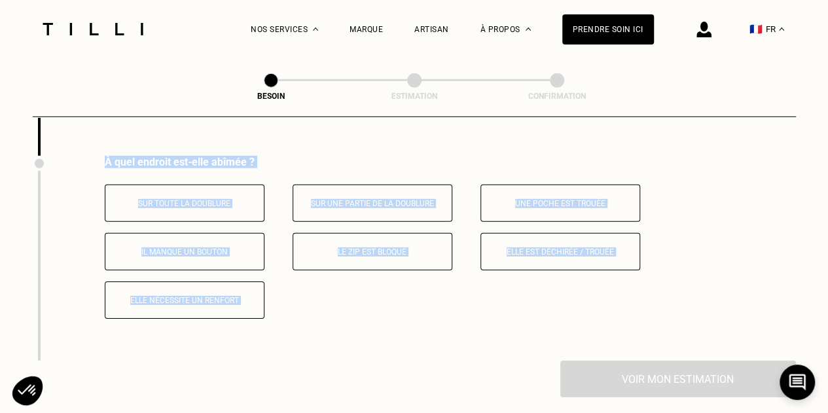
click at [332, 285] on div "Sur toute la doublure Sur une partie de la doublure Une poche est trouée Il man…" at bounding box center [450, 252] width 691 height 134
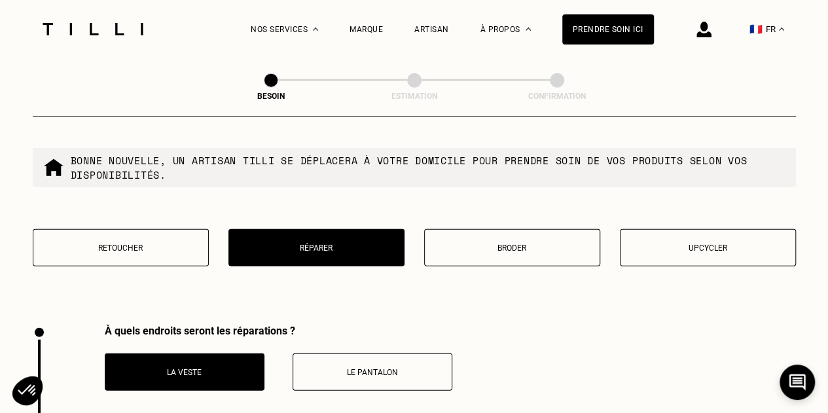
scroll to position [1627, 0]
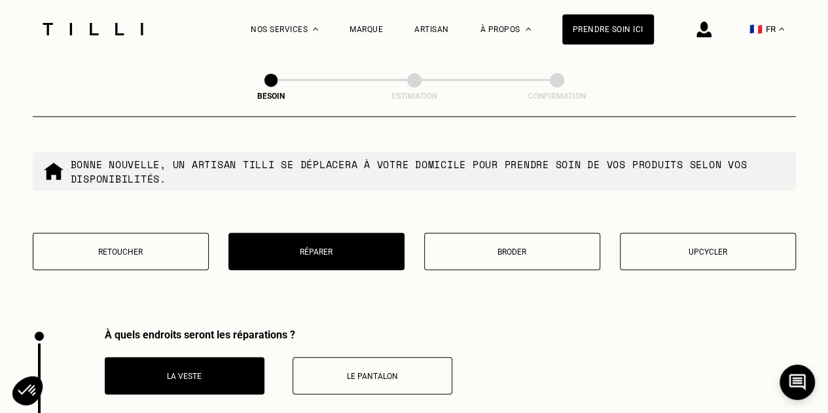
click at [485, 247] on p "Broder" at bounding box center [512, 251] width 162 height 9
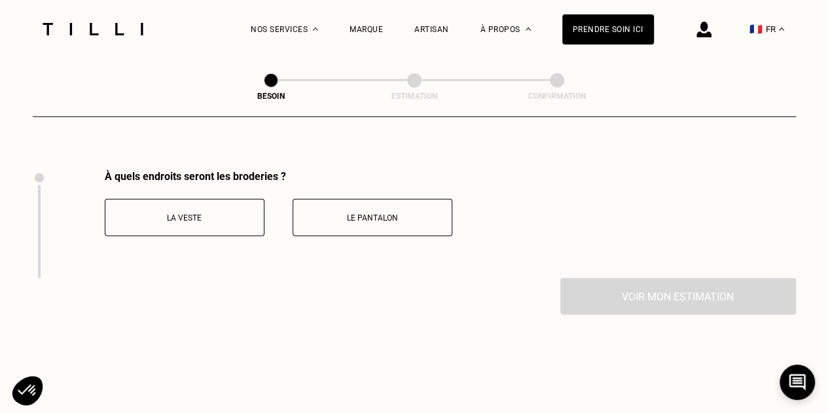
scroll to position [1784, 0]
click at [239, 215] on p "La veste" at bounding box center [184, 219] width 145 height 9
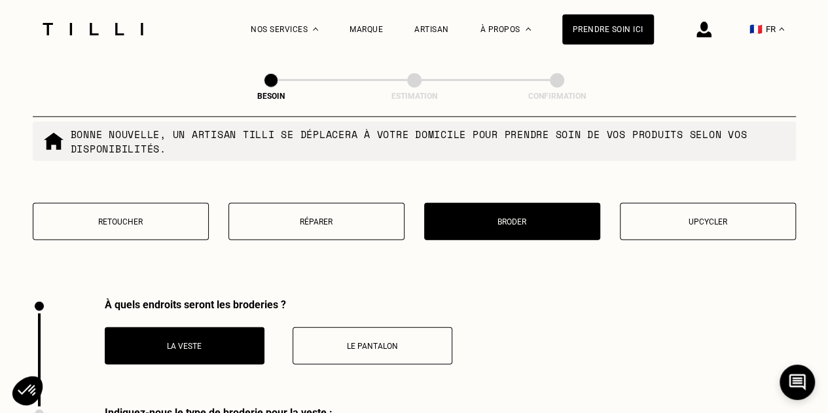
scroll to position [1649, 0]
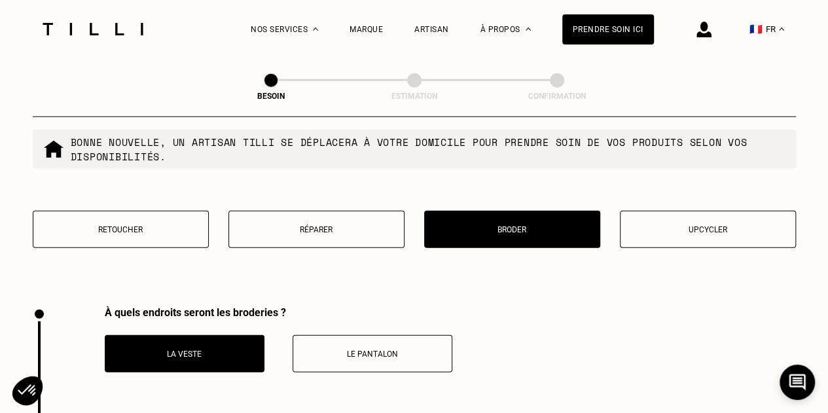
click at [699, 225] on p "Upcycler" at bounding box center [708, 229] width 162 height 9
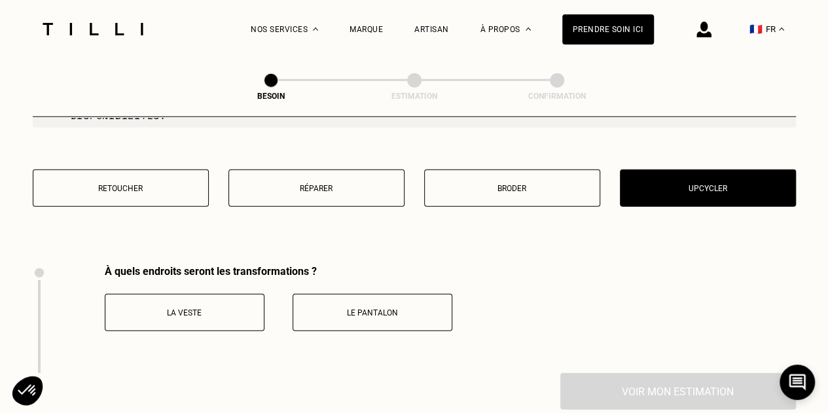
scroll to position [1669, 0]
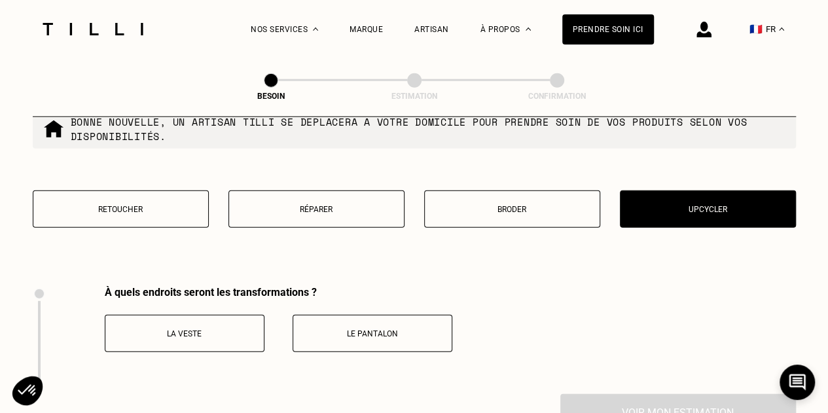
click at [237, 315] on button "La veste" at bounding box center [185, 333] width 160 height 37
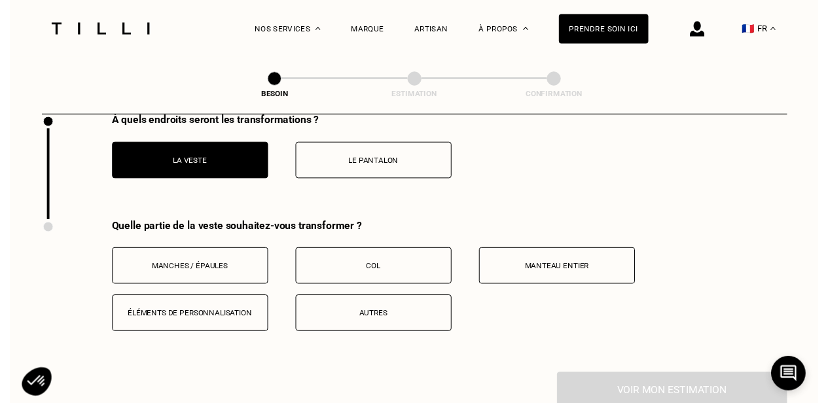
scroll to position [1830, 0]
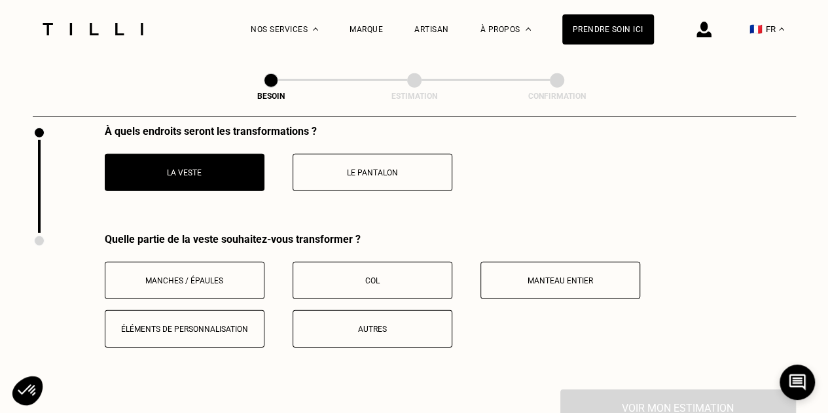
click at [377, 342] on div "Quelle partie de la veste souhaitez-vous transformer ? Manches / Épaules Col Ma…" at bounding box center [414, 311] width 763 height 156
click at [386, 325] on p "Autres" at bounding box center [372, 329] width 145 height 9
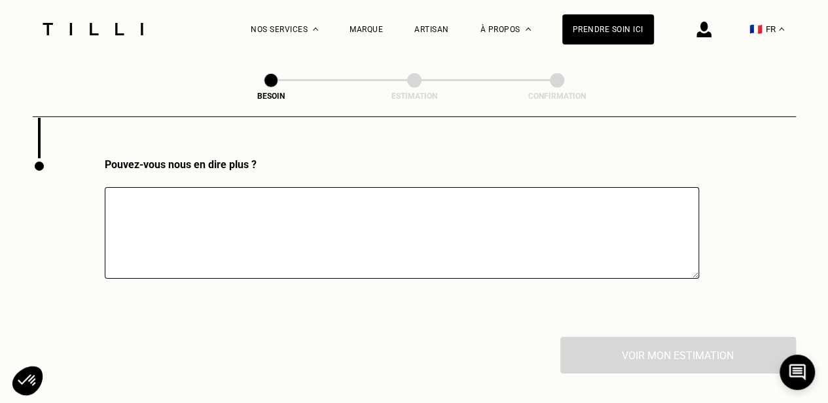
scroll to position [2063, 0]
click at [300, 220] on textarea at bounding box center [402, 231] width 594 height 92
paste textarea "Je souhaite mettre des coudières à ma veste. [GEOGRAPHIC_DATA]"
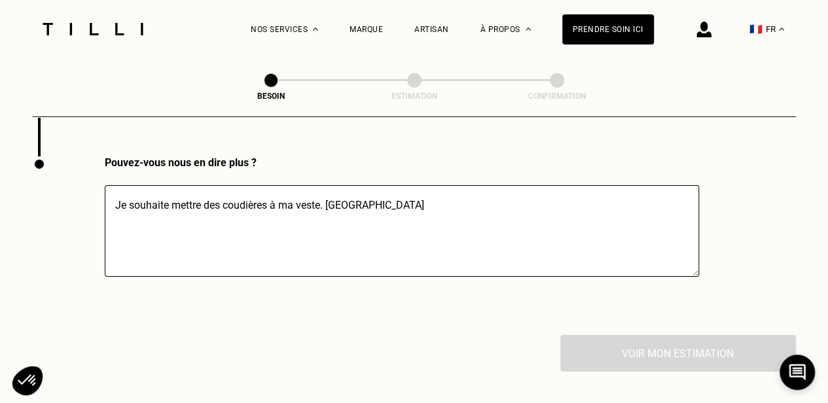
type textarea "Je souhaite mettre des coudières à ma veste. [GEOGRAPHIC_DATA]"
click at [723, 340] on div "Voir mon estimation" at bounding box center [414, 353] width 763 height 37
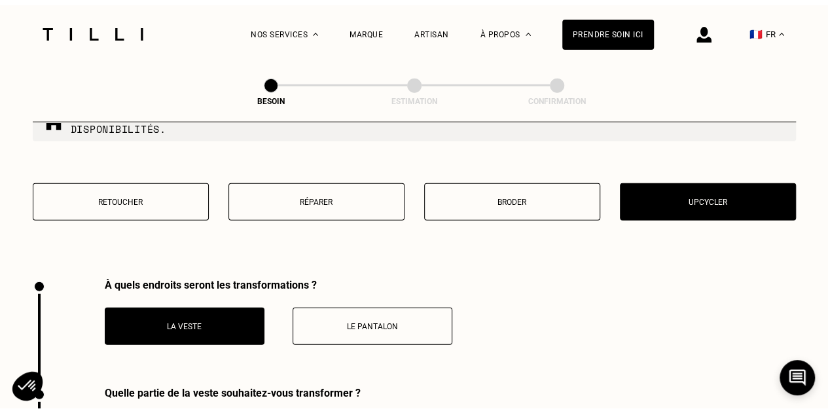
scroll to position [1682, 0]
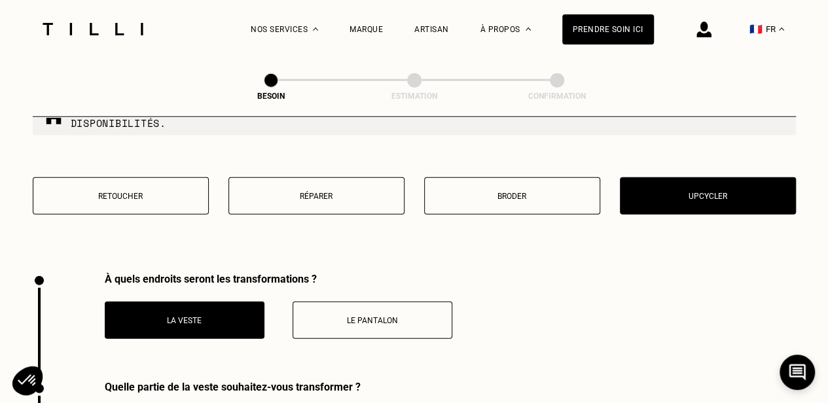
click at [190, 192] on p "Retoucher" at bounding box center [121, 196] width 162 height 9
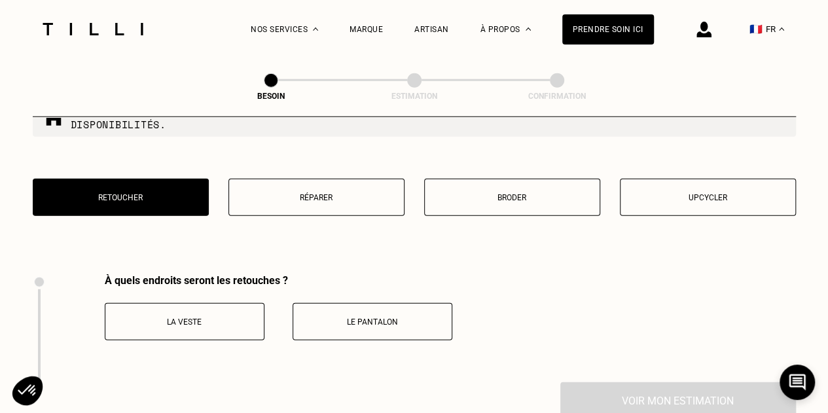
scroll to position [1680, 0]
click at [334, 196] on button "Réparer" at bounding box center [316, 197] width 176 height 37
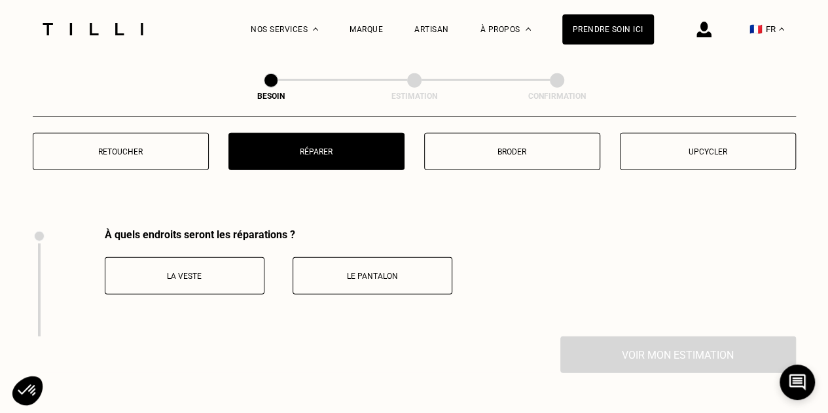
scroll to position [1729, 0]
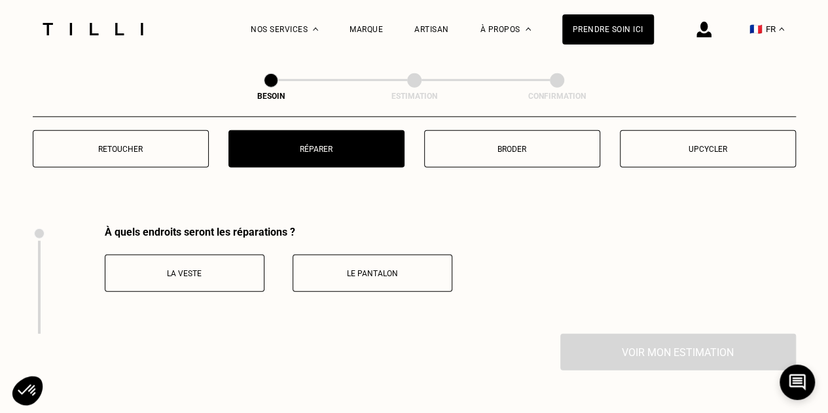
click at [222, 257] on button "La veste" at bounding box center [185, 273] width 160 height 37
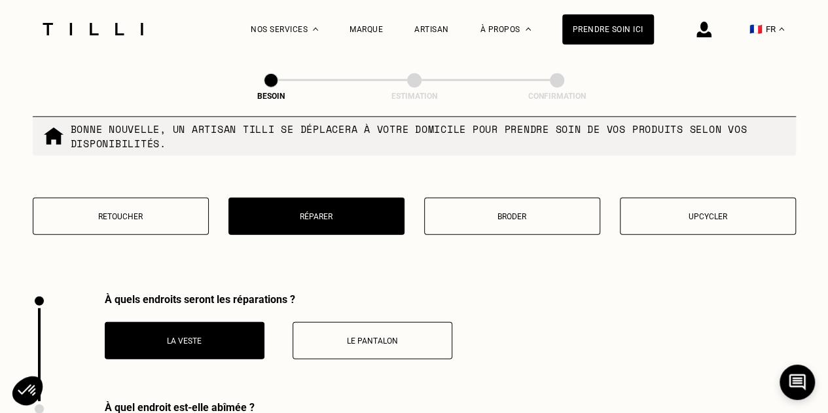
scroll to position [1660, 0]
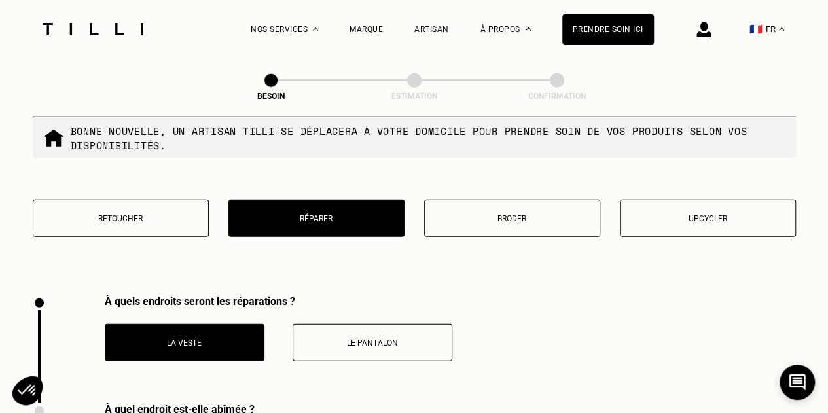
click at [513, 200] on button "Broder" at bounding box center [512, 218] width 176 height 37
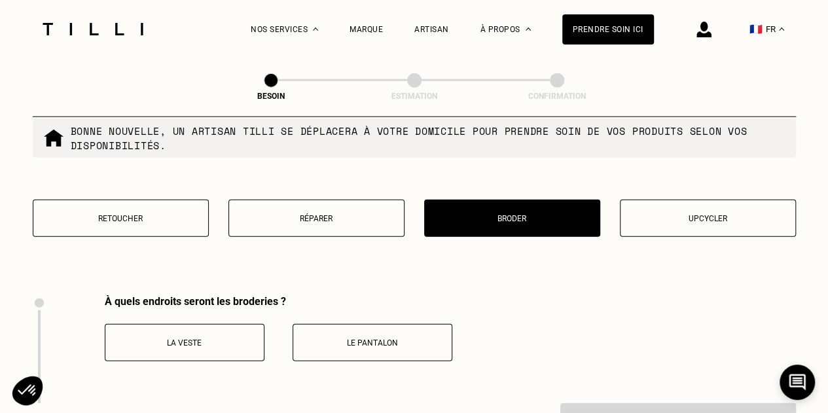
click at [686, 228] on div "Retoucher Réparer Broder Upcycler" at bounding box center [414, 227] width 763 height 54
click at [677, 214] on p "Upcycler" at bounding box center [708, 218] width 162 height 9
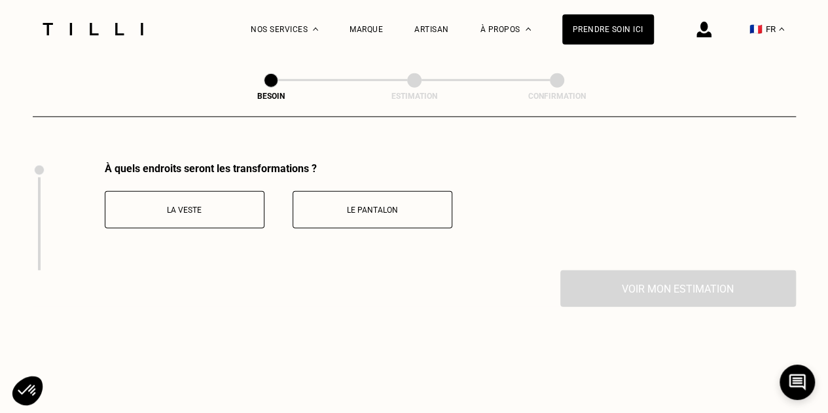
scroll to position [1799, 0]
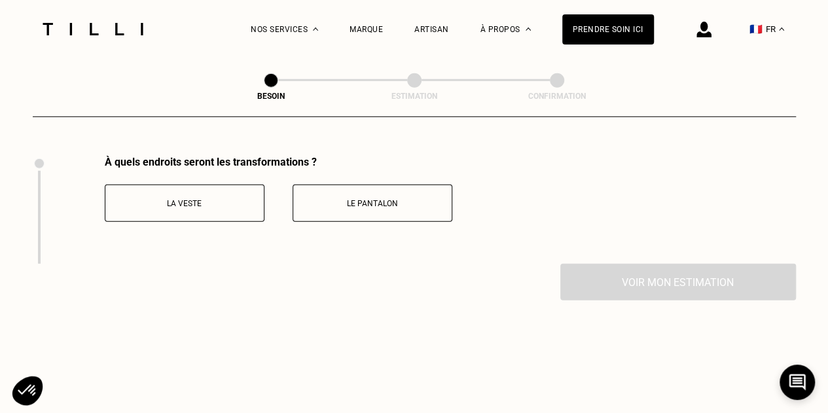
click at [235, 199] on p "La veste" at bounding box center [184, 203] width 145 height 9
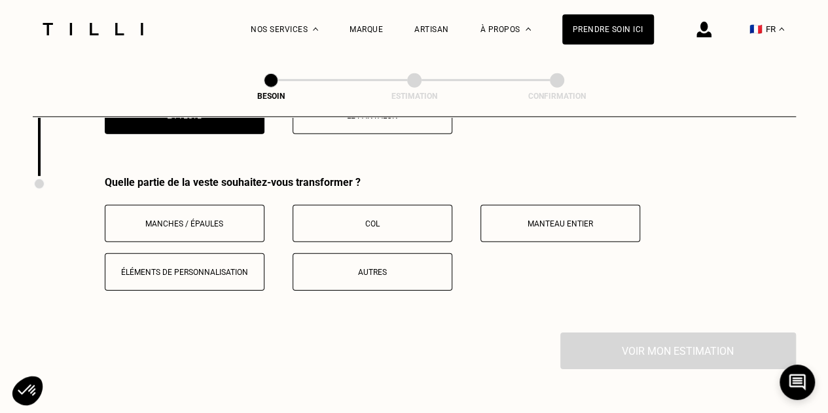
scroll to position [1907, 0]
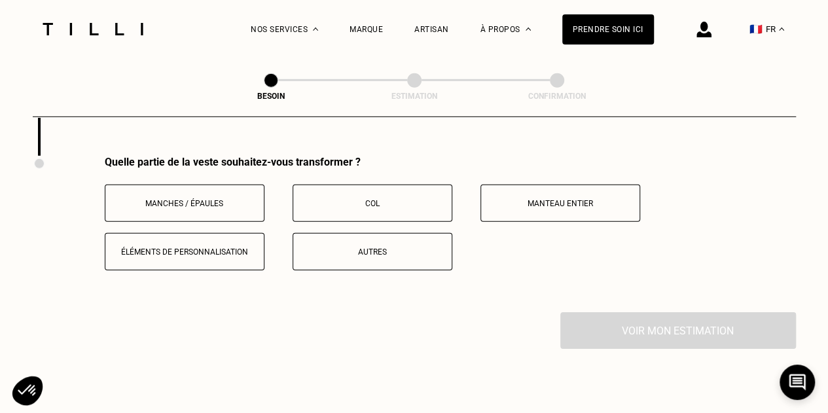
click at [207, 199] on p "Manches / Épaules" at bounding box center [184, 203] width 145 height 9
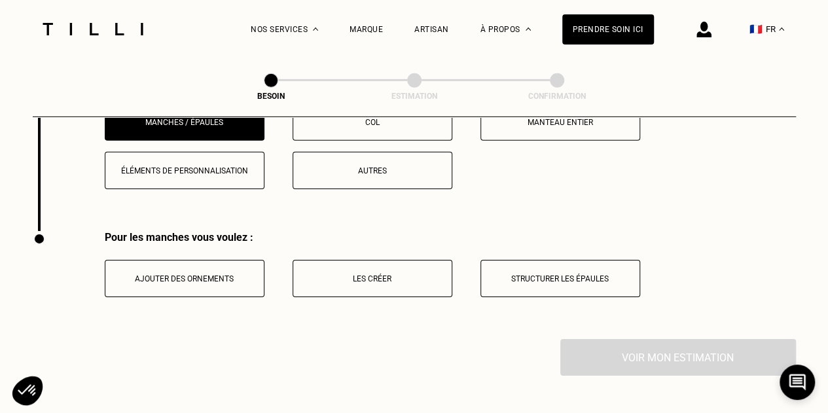
scroll to position [1990, 0]
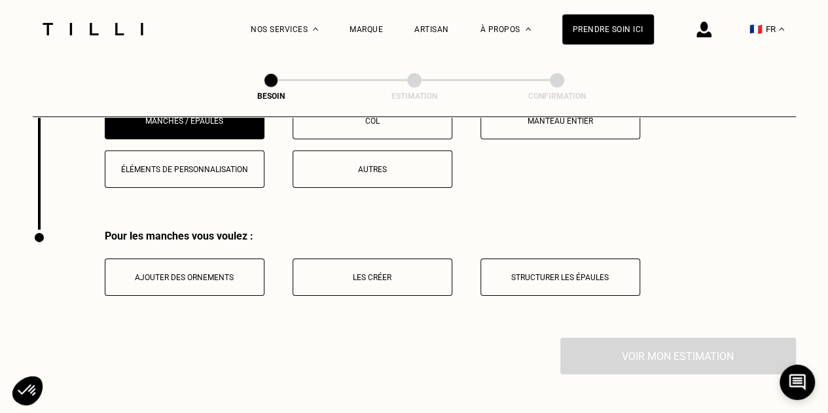
click at [223, 273] on p "Ajouter des ornements" at bounding box center [184, 277] width 145 height 9
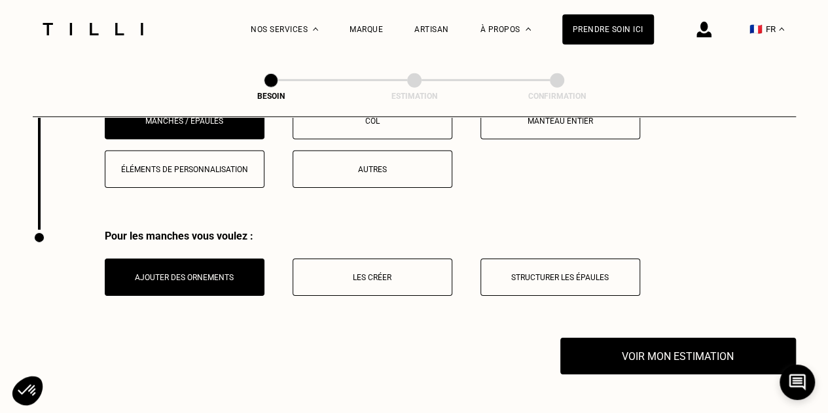
click at [338, 273] on p "Les créer" at bounding box center [372, 277] width 145 height 9
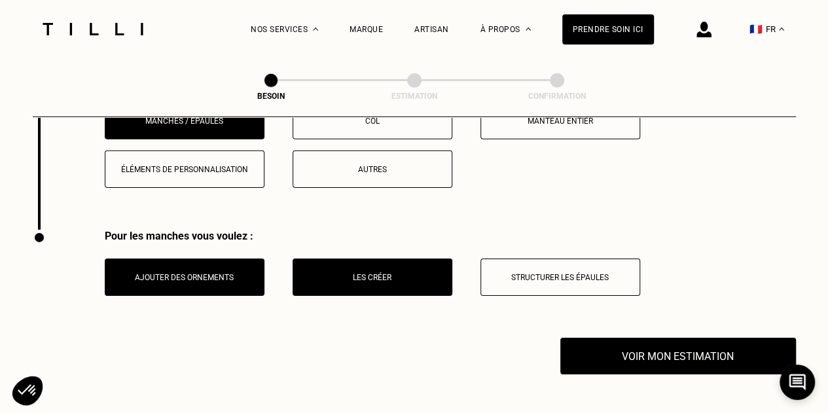
click at [253, 273] on p "Ajouter des ornements" at bounding box center [184, 277] width 145 height 9
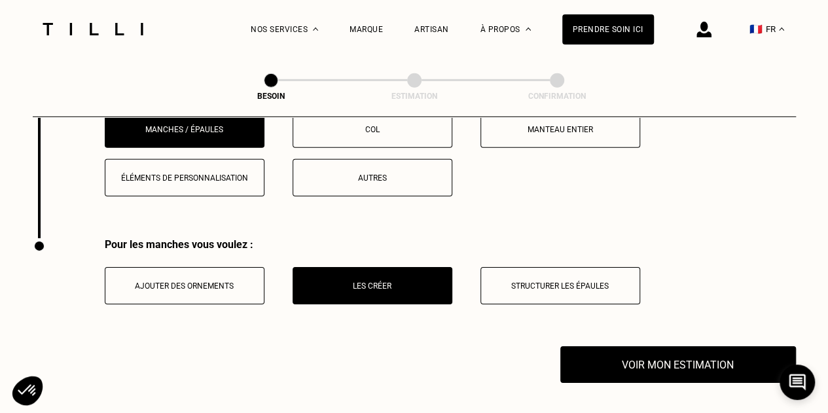
scroll to position [2028, 0]
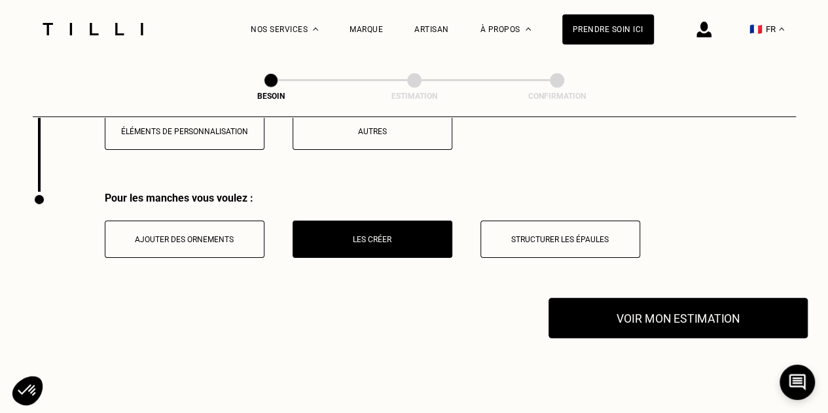
click at [641, 309] on button "Voir mon estimation" at bounding box center [677, 318] width 259 height 41
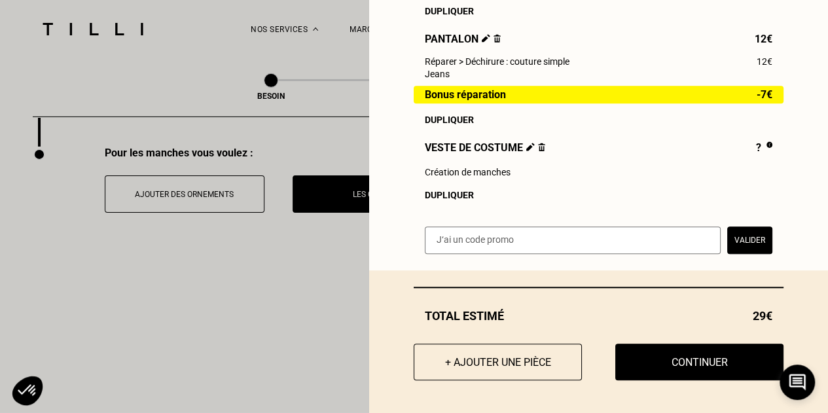
scroll to position [2073, 0]
click at [531, 352] on button "+ Ajouter une pièce" at bounding box center [497, 362] width 185 height 41
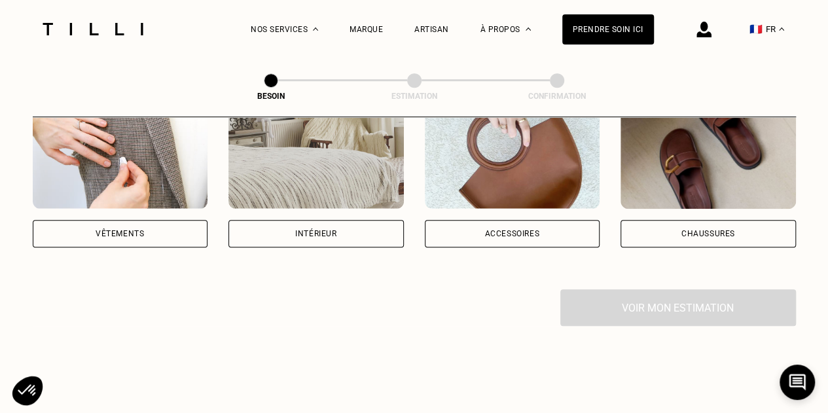
scroll to position [264, 0]
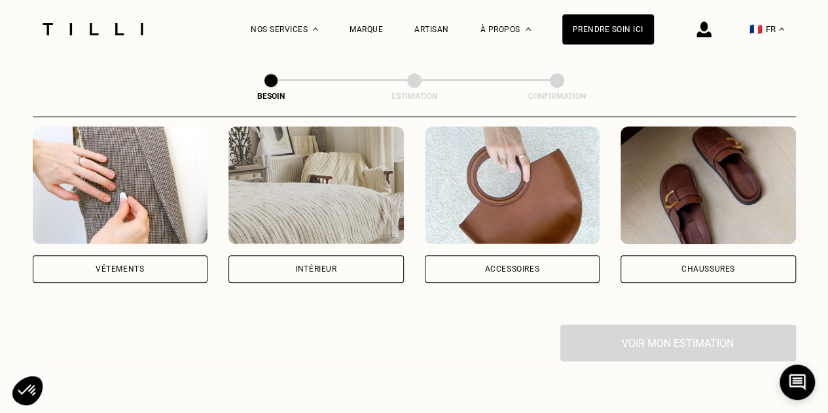
click at [115, 238] on div "Vêtements" at bounding box center [120, 204] width 175 height 156
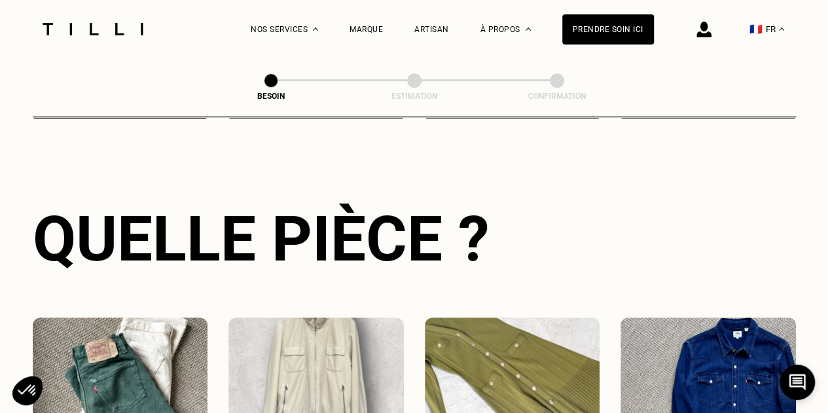
scroll to position [526, 0]
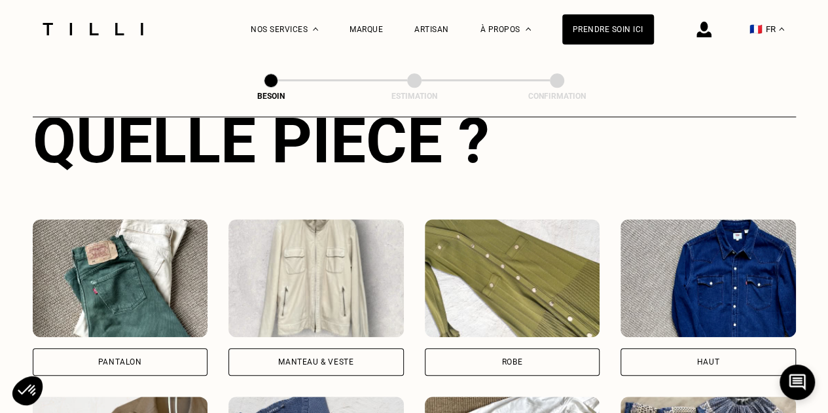
click at [347, 324] on img at bounding box center [315, 278] width 175 height 118
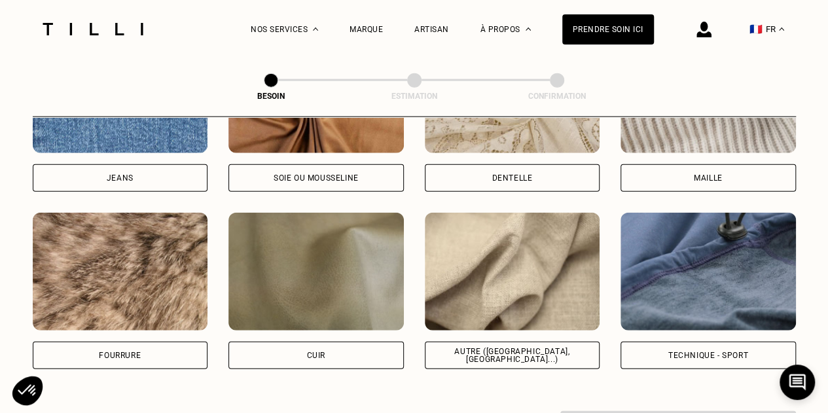
scroll to position [1506, 0]
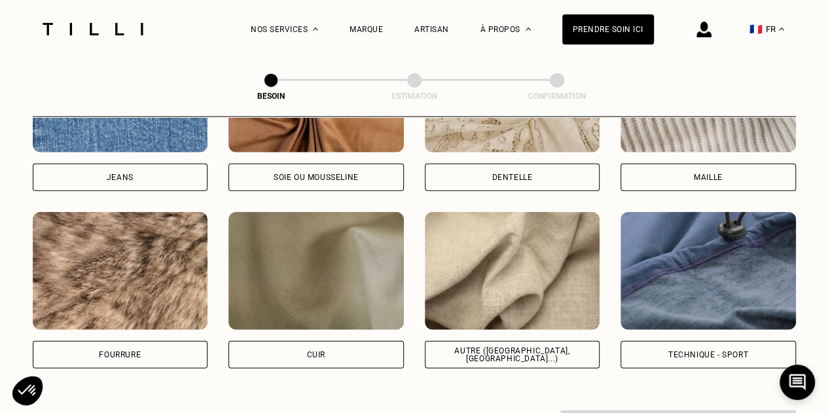
click at [557, 291] on img at bounding box center [512, 271] width 175 height 118
select select "FR"
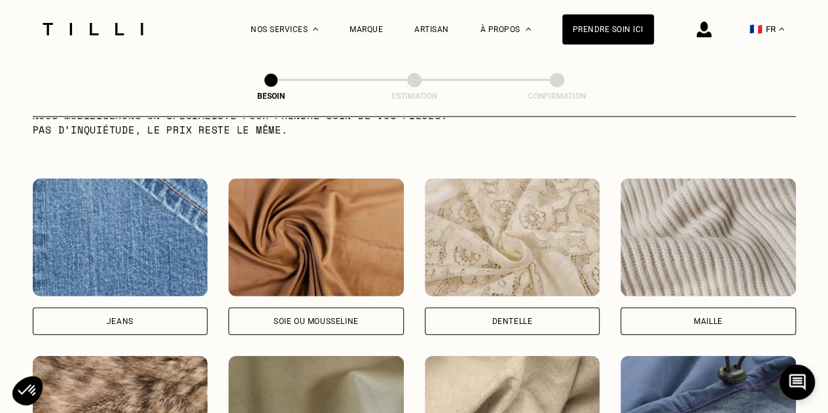
scroll to position [1361, 0]
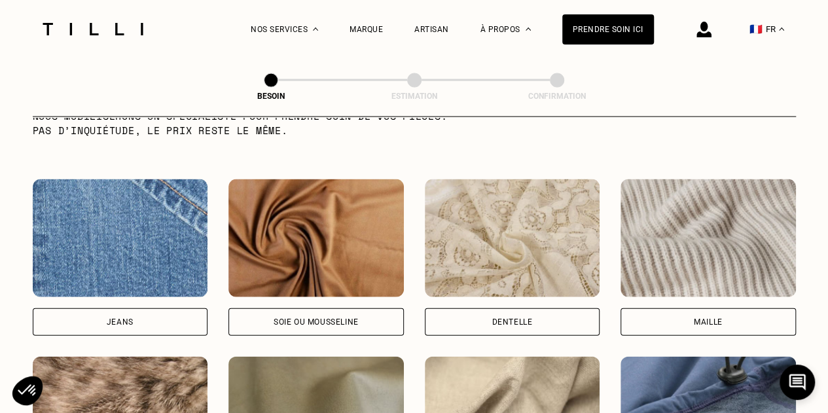
click at [333, 308] on div "Soie ou mousseline" at bounding box center [315, 321] width 175 height 27
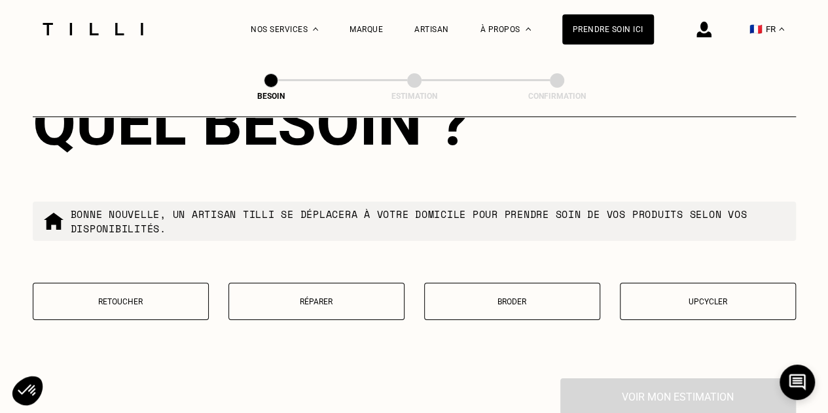
scroll to position [2232, 0]
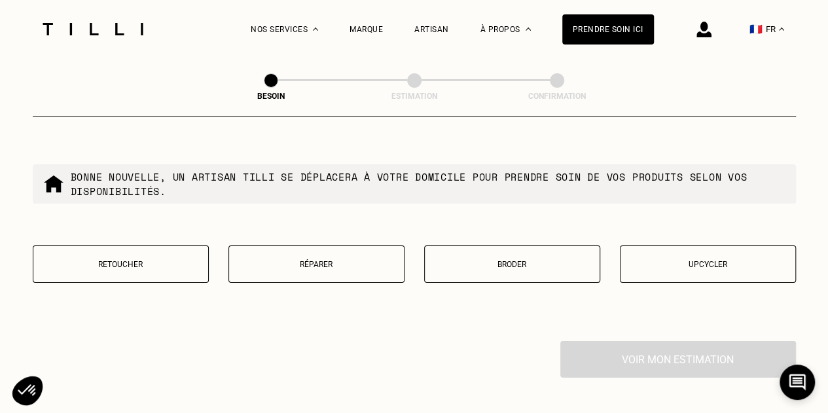
click at [362, 260] on p "Réparer" at bounding box center [317, 264] width 162 height 9
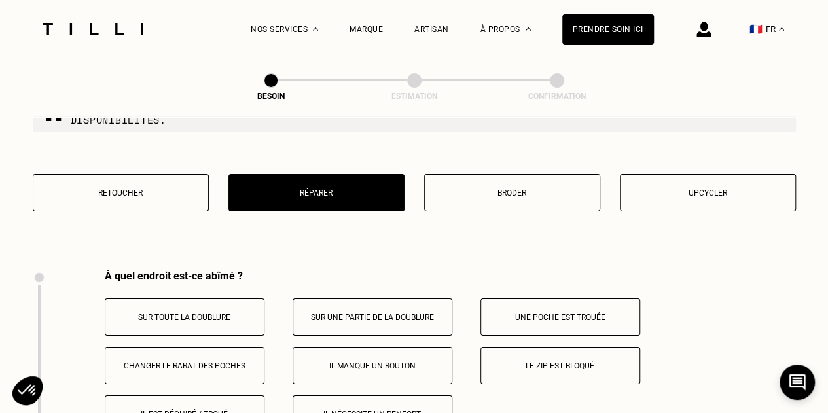
scroll to position [2304, 0]
click at [506, 190] on button "Broder" at bounding box center [512, 191] width 176 height 37
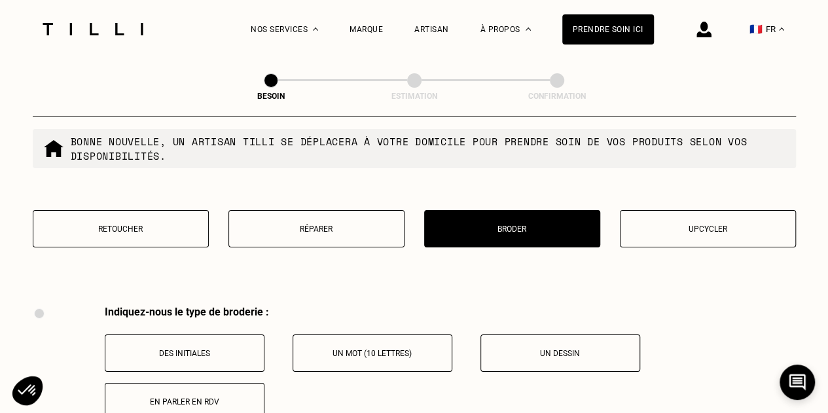
scroll to position [2262, 0]
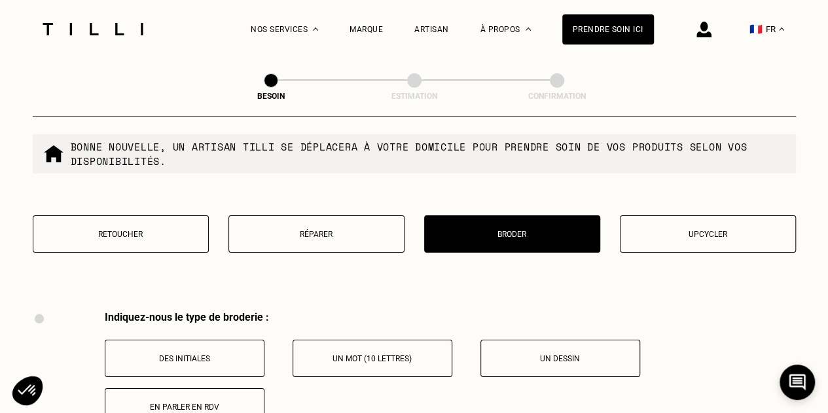
click at [723, 230] on p "Upcycler" at bounding box center [708, 234] width 162 height 9
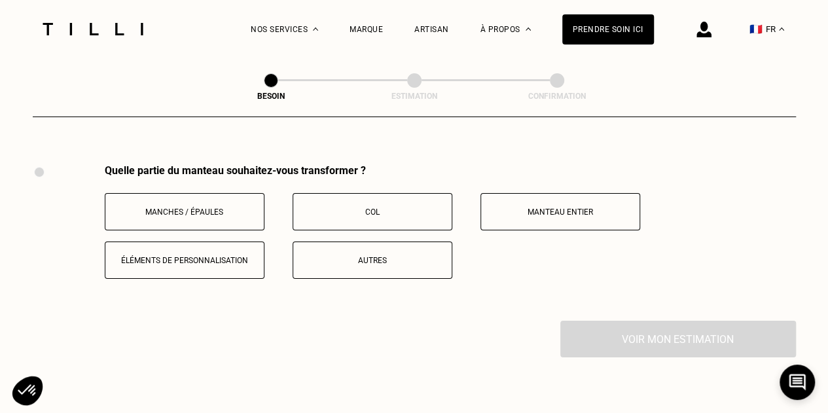
scroll to position [2418, 0]
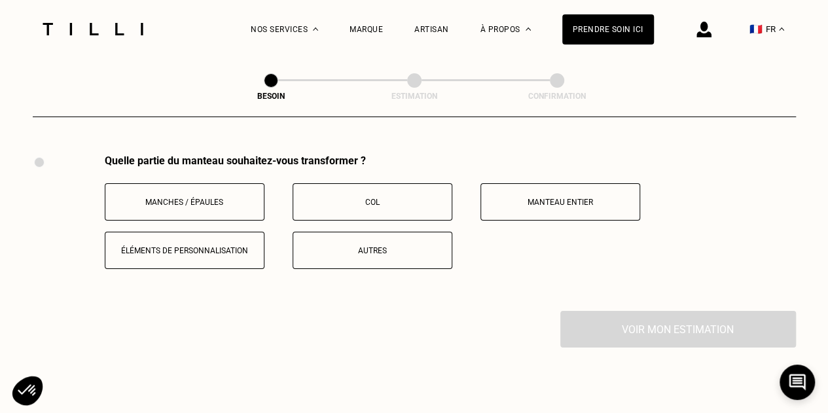
click at [550, 186] on button "Manteau entier" at bounding box center [560, 201] width 160 height 37
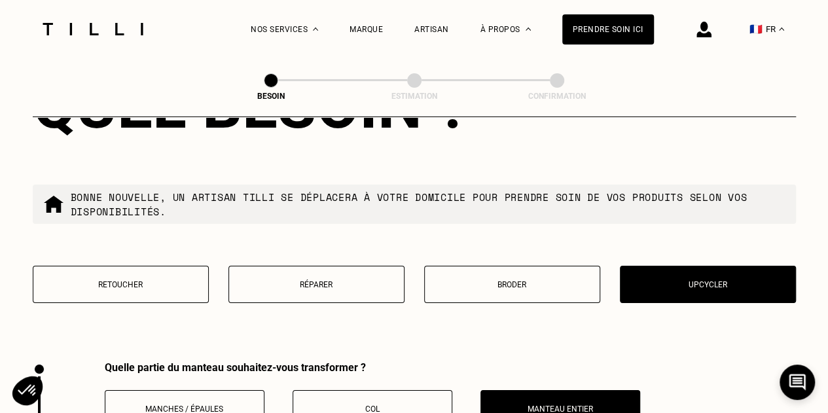
scroll to position [2210, 0]
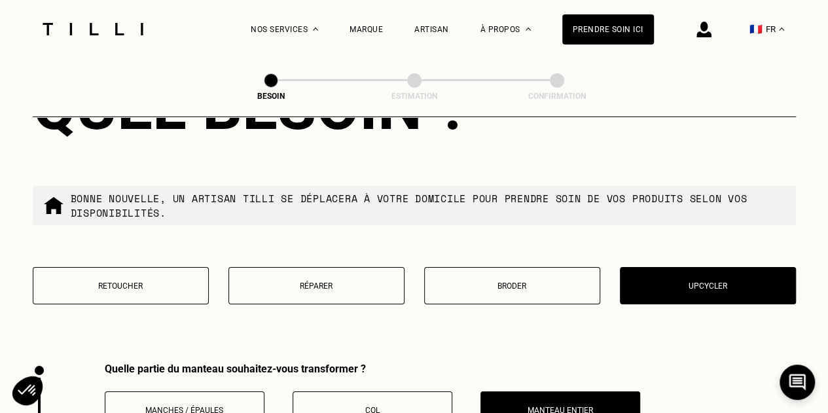
click at [402, 275] on button "Réparer" at bounding box center [316, 285] width 176 height 37
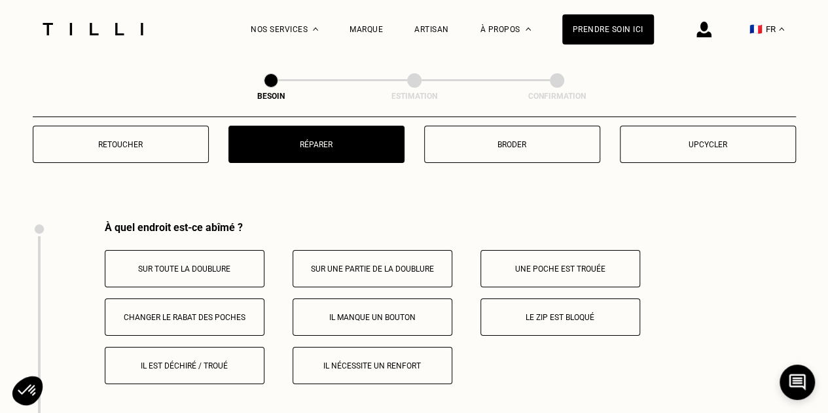
scroll to position [2353, 0]
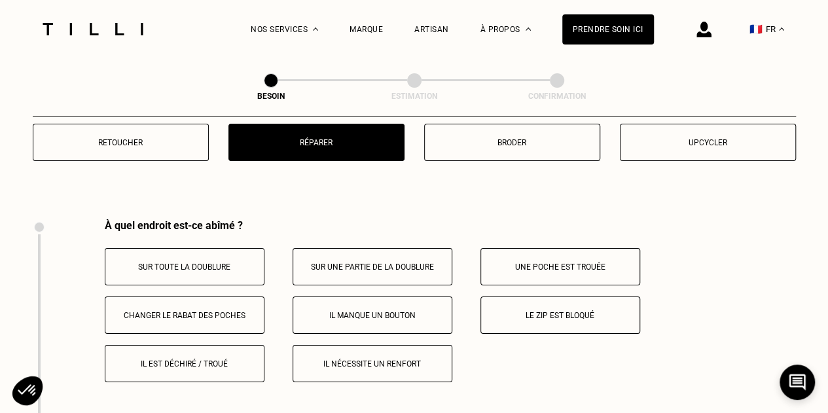
click at [245, 252] on button "Sur toute la doublure" at bounding box center [185, 266] width 160 height 37
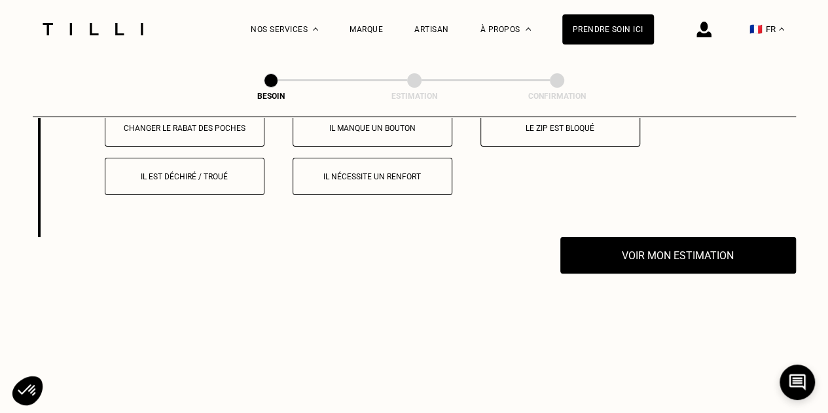
scroll to position [2541, 0]
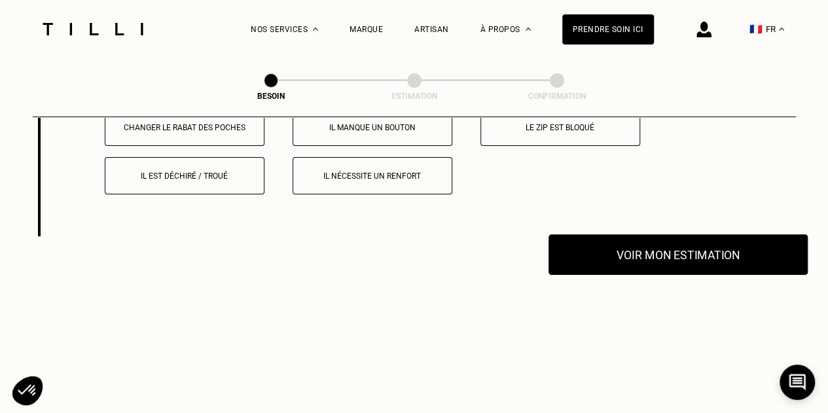
click at [635, 261] on button "Voir mon estimation" at bounding box center [677, 254] width 259 height 41
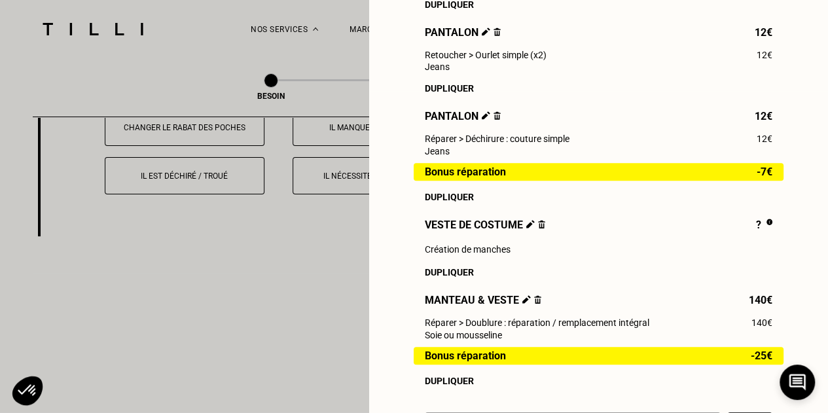
scroll to position [323, 0]
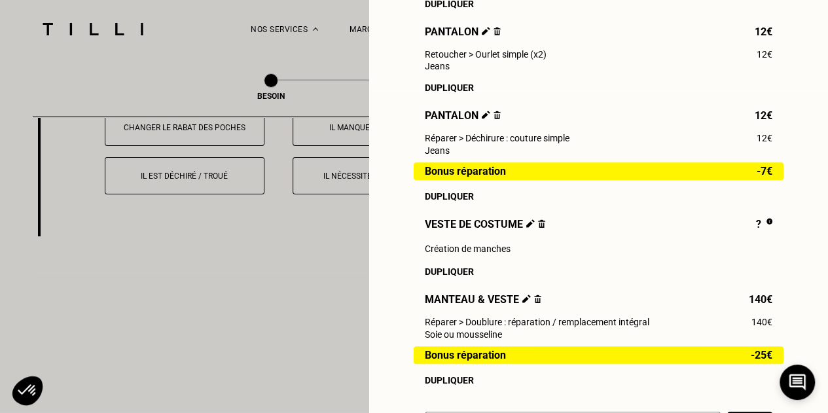
click at [534, 303] on img at bounding box center [537, 298] width 7 height 9
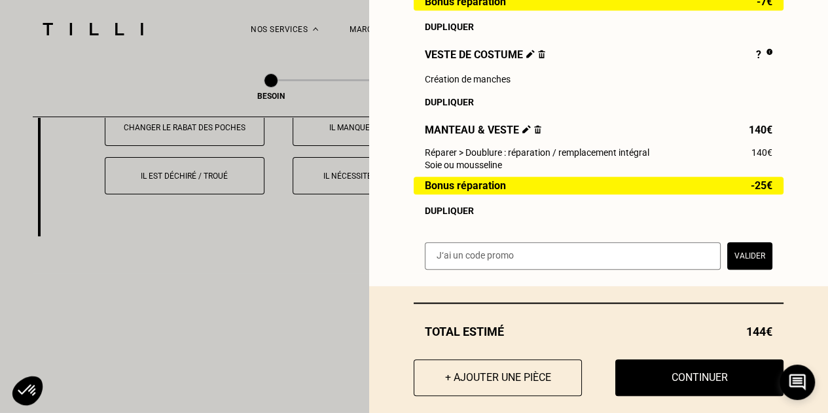
scroll to position [493, 0]
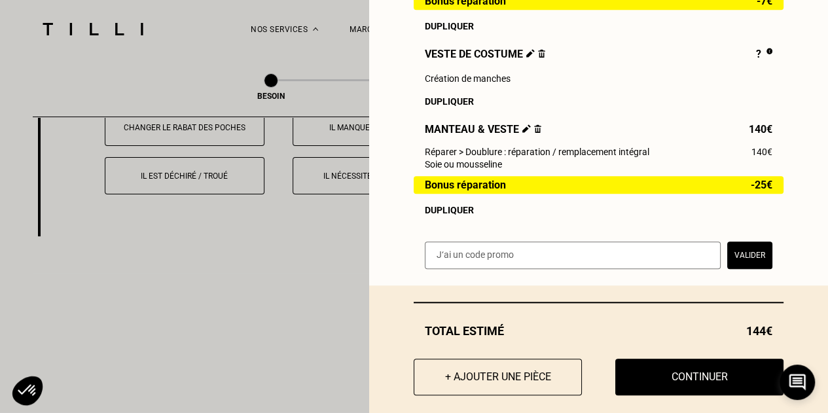
click at [534, 133] on img at bounding box center [537, 128] width 7 height 9
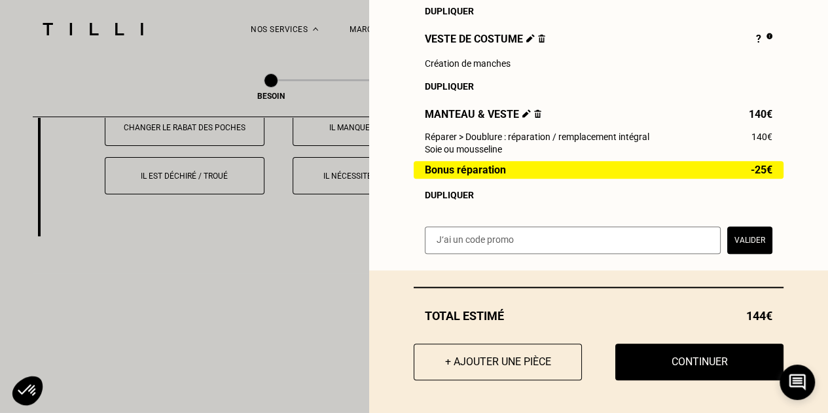
scroll to position [469, 0]
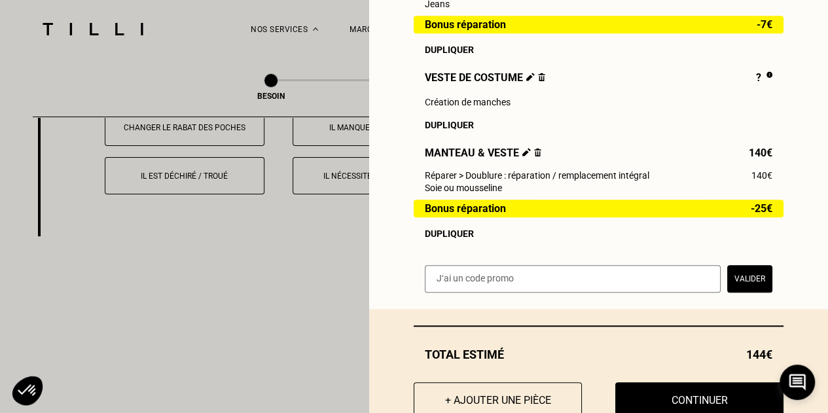
click at [534, 156] on img at bounding box center [537, 152] width 7 height 9
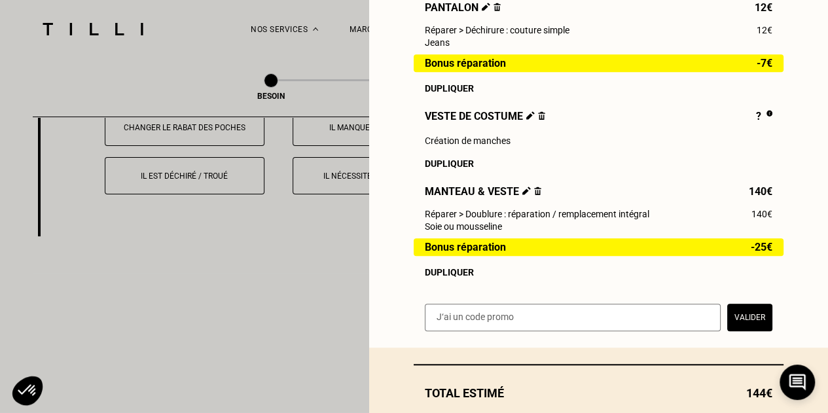
scroll to position [430, 0]
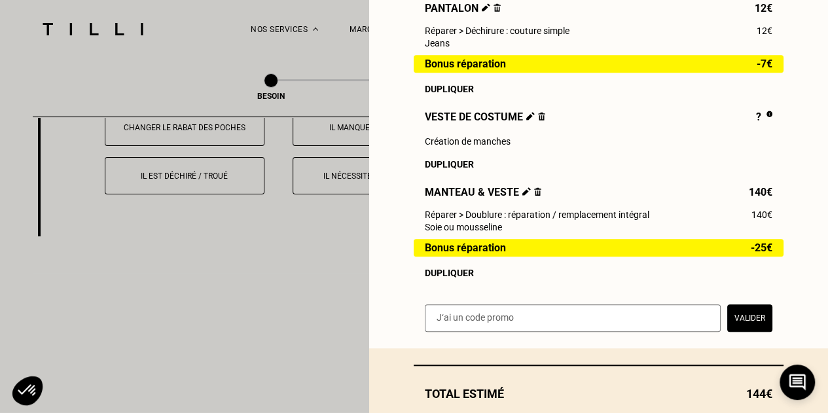
click at [451, 278] on div "Dupliquer" at bounding box center [598, 273] width 347 height 10
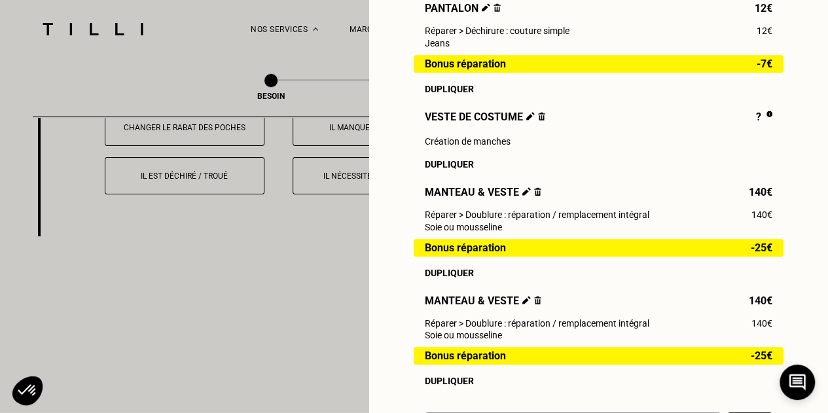
click at [534, 304] on img at bounding box center [537, 300] width 7 height 9
click at [522, 304] on img at bounding box center [526, 300] width 9 height 9
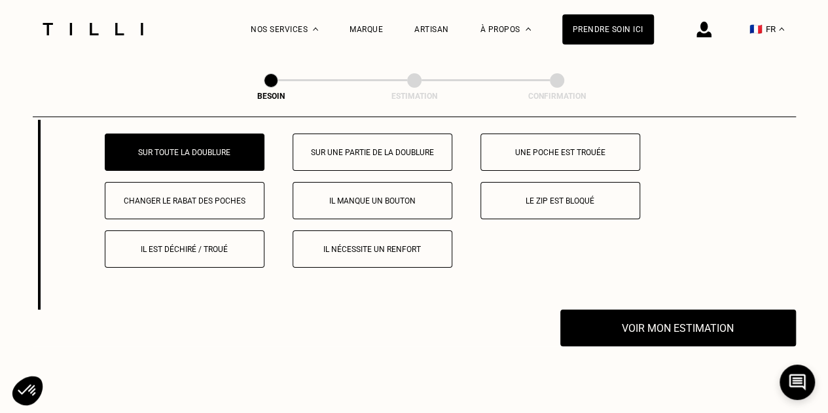
scroll to position [2486, 0]
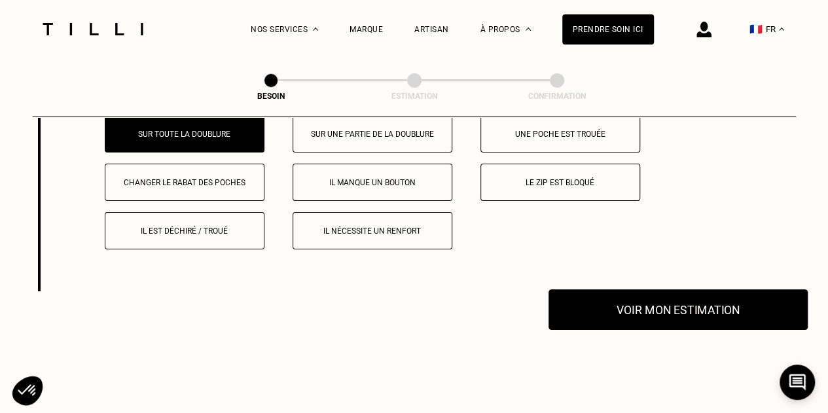
click at [631, 299] on button "Voir mon estimation" at bounding box center [677, 309] width 259 height 41
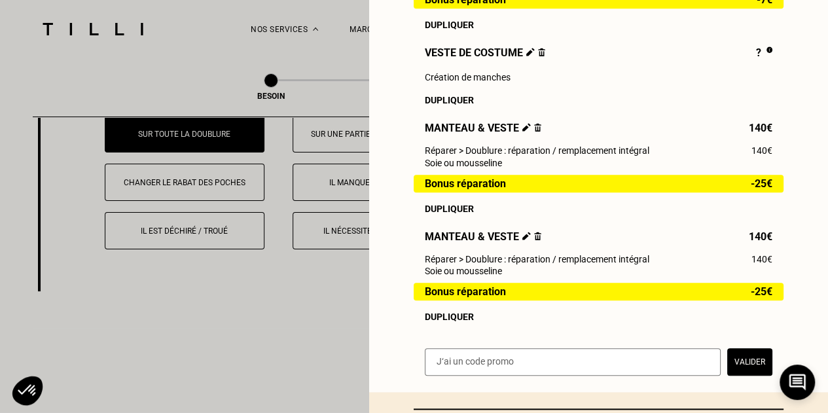
scroll to position [501, 0]
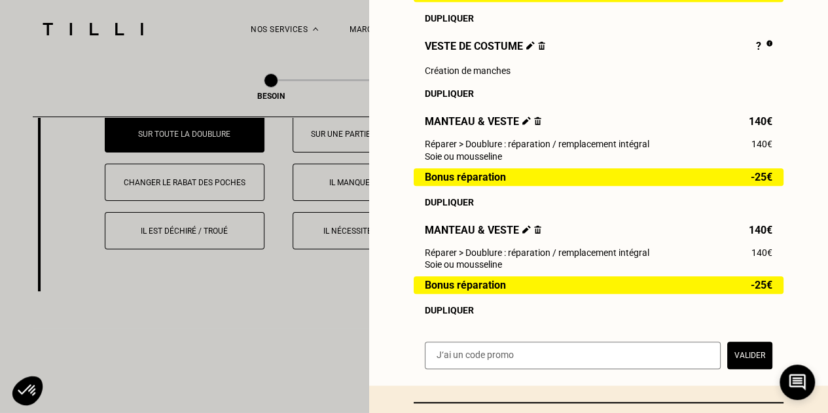
click at [534, 234] on img at bounding box center [537, 229] width 7 height 9
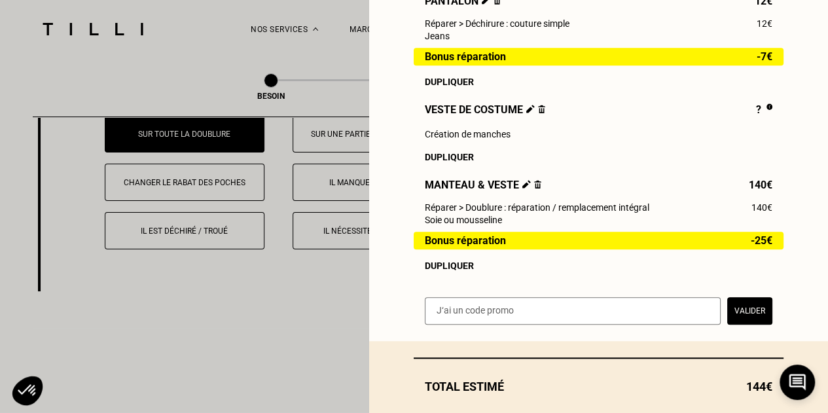
click at [534, 188] on img at bounding box center [537, 184] width 7 height 9
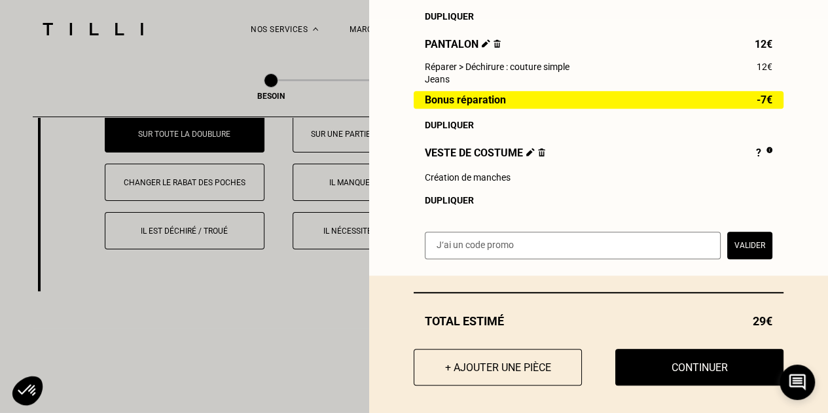
scroll to position [408, 0]
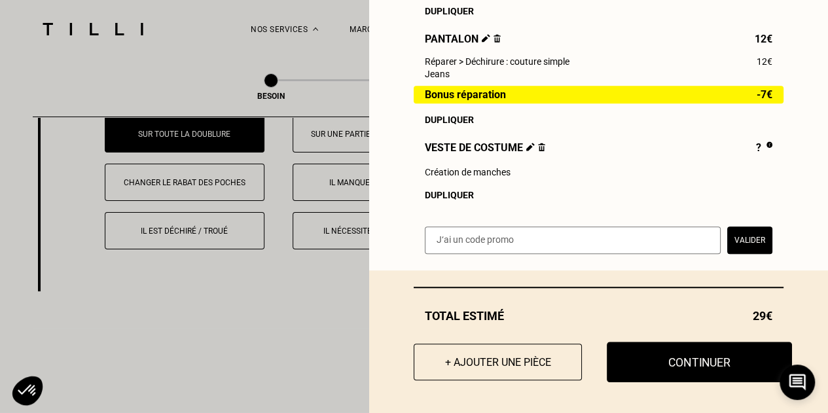
click at [695, 355] on button "Continuer" at bounding box center [699, 362] width 185 height 41
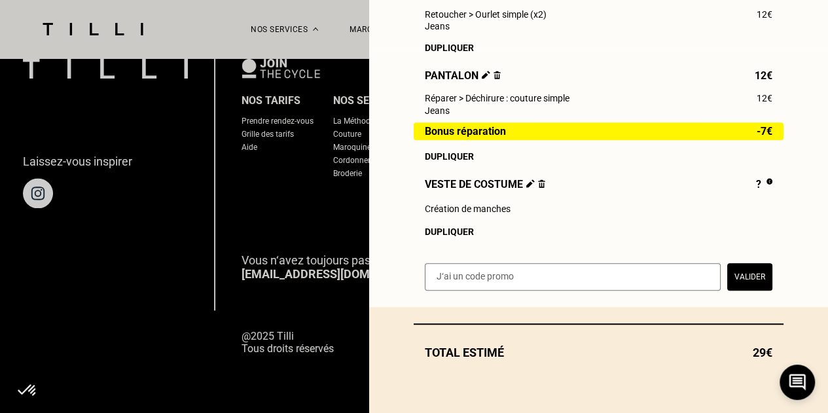
scroll to position [371, 0]
select select "FR"
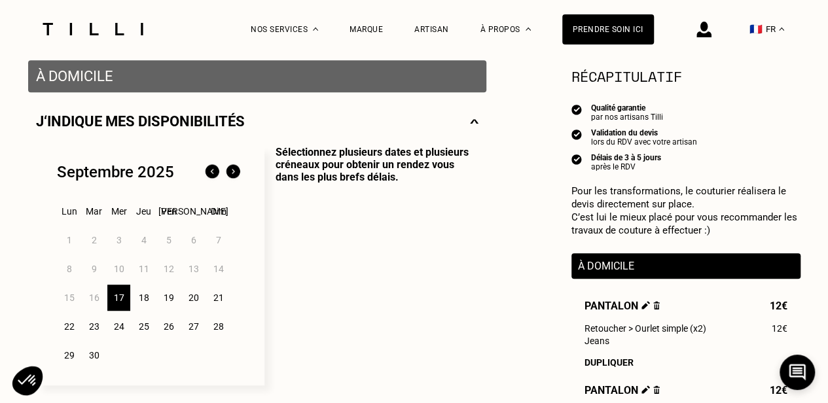
scroll to position [257, 0]
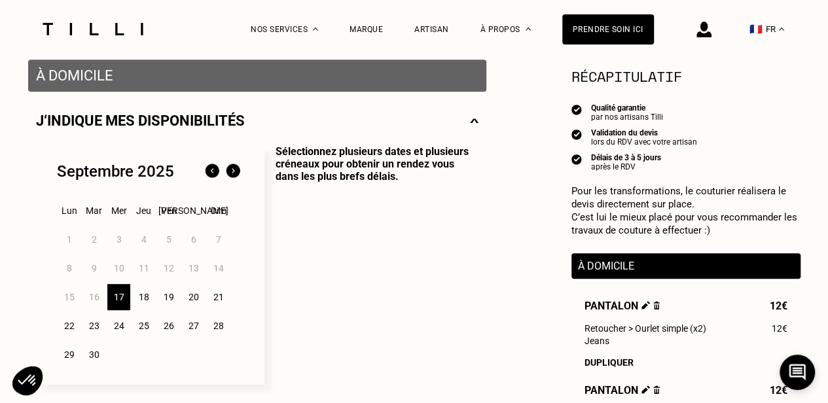
click at [144, 305] on div "18" at bounding box center [143, 297] width 23 height 26
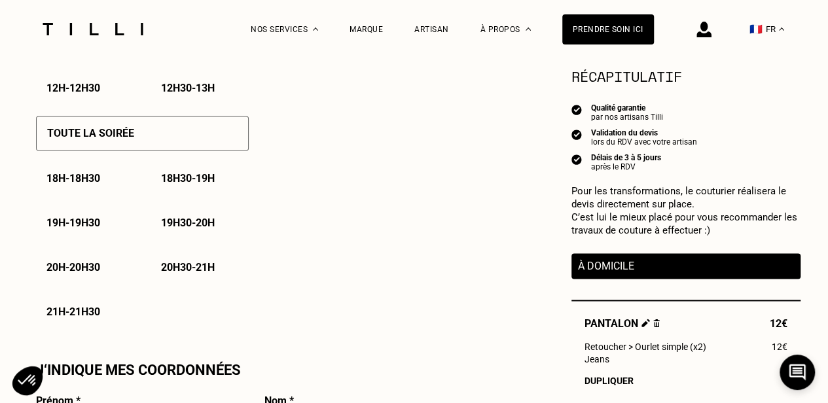
scroll to position [908, 0]
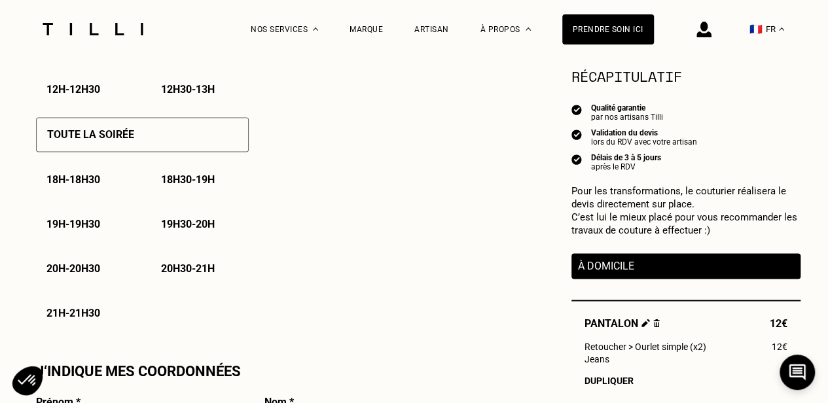
click at [212, 196] on div "18h30 - 19h" at bounding box center [199, 179] width 98 height 33
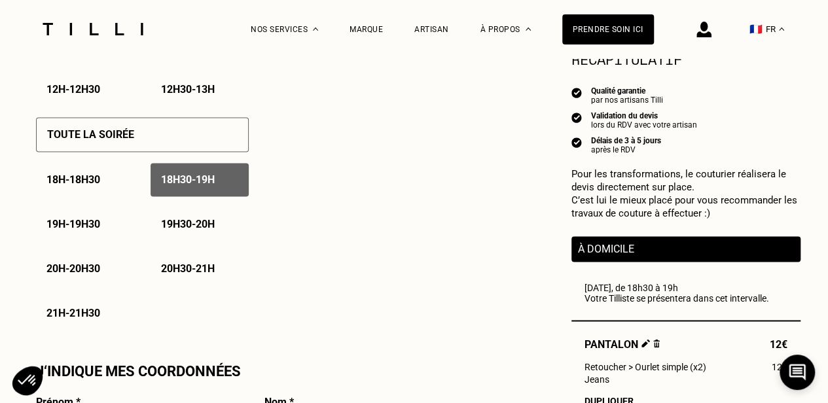
click at [179, 178] on p "18h30 - 19h" at bounding box center [188, 179] width 54 height 12
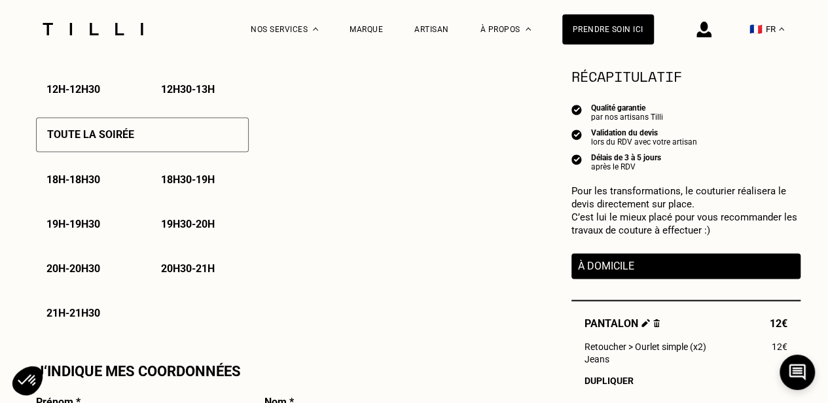
click at [187, 177] on p "18h30 - 19h" at bounding box center [188, 179] width 54 height 12
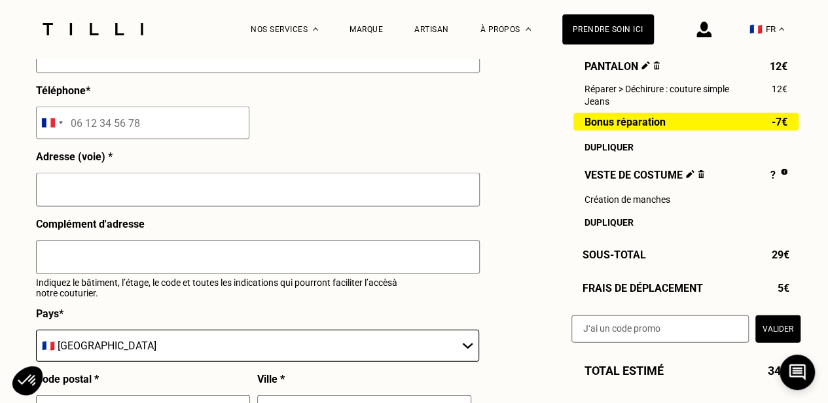
scroll to position [1402, 0]
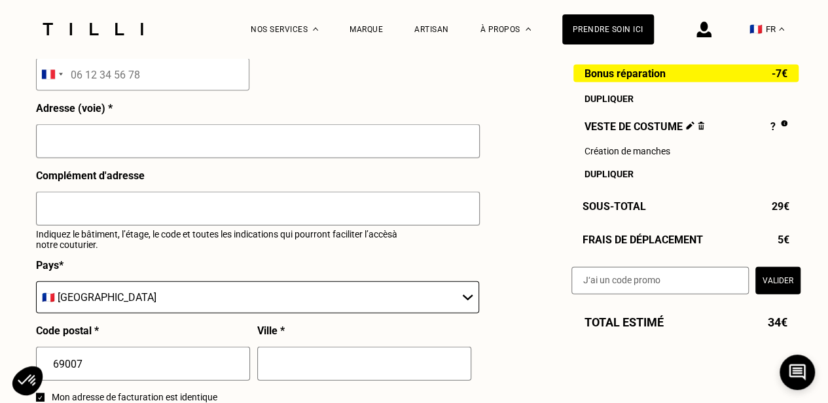
click at [203, 142] on input "text" at bounding box center [258, 141] width 444 height 34
click at [224, 151] on input "text" at bounding box center [258, 141] width 444 height 34
click at [143, 60] on div "Téléphone * [GEOGRAPHIC_DATA] +93 [GEOGRAPHIC_DATA] +355 [GEOGRAPHIC_DATA] +213…" at bounding box center [142, 69] width 213 height 66
click at [115, 91] on input "tel" at bounding box center [142, 74] width 213 height 33
type input "06 59 12 58 67"
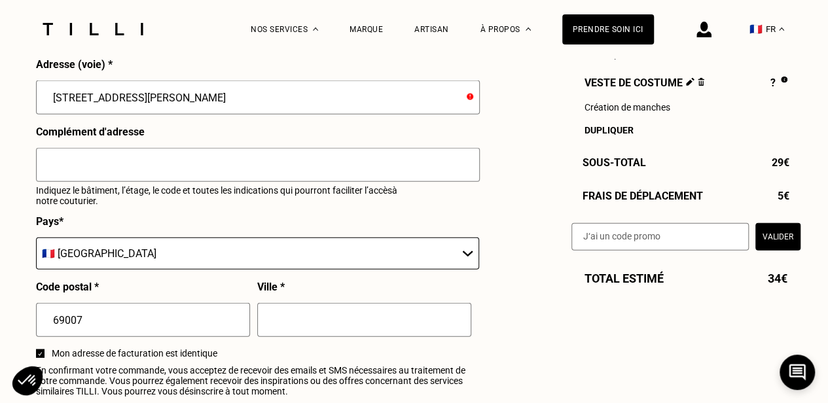
scroll to position [1447, 0]
type input "[STREET_ADDRESS][PERSON_NAME]"
click at [277, 330] on input "text" at bounding box center [364, 319] width 214 height 34
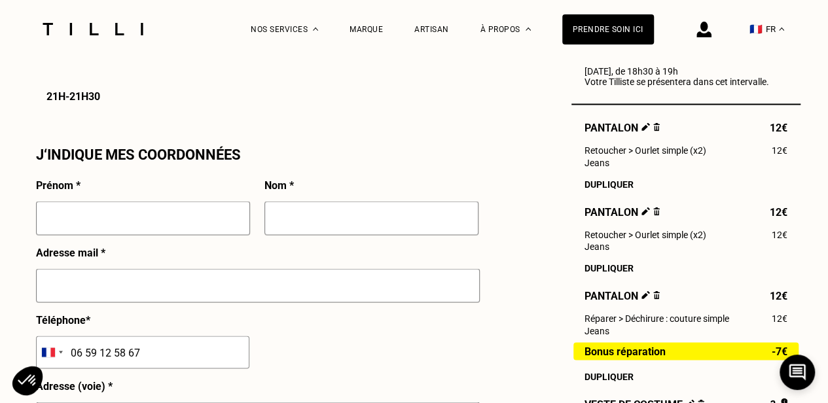
scroll to position [1122, 0]
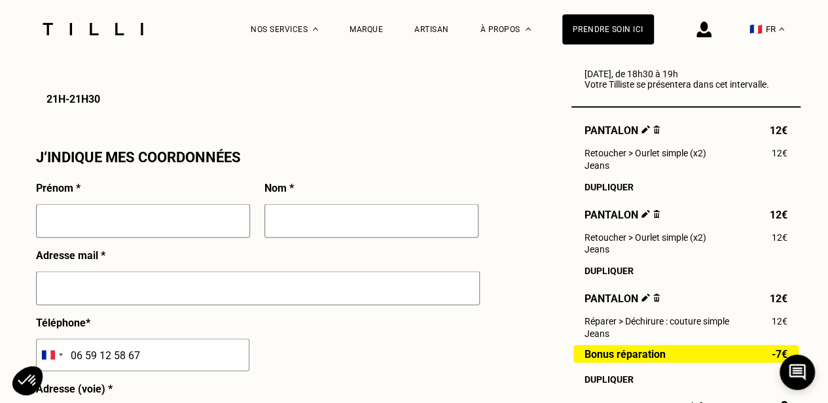
type input "[GEOGRAPHIC_DATA]"
click at [133, 238] on input "text" at bounding box center [143, 220] width 214 height 34
type input "Garri"
type input "[PERSON_NAME]"
click at [96, 304] on input "garrigoldberg" at bounding box center [258, 288] width 444 height 34
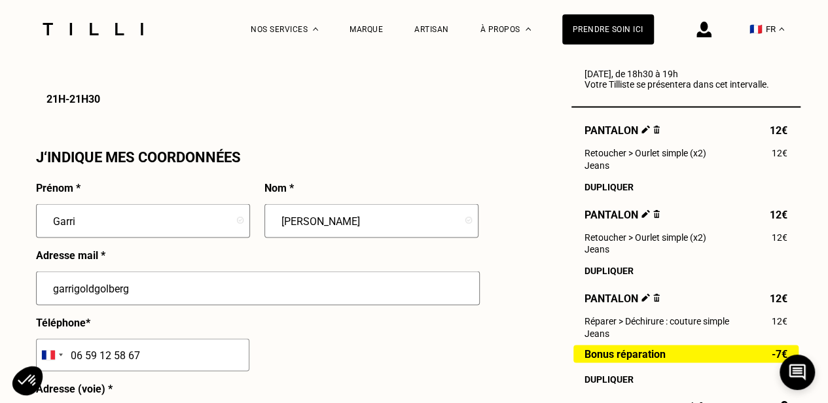
click at [144, 281] on input "garrigoldgolberg" at bounding box center [258, 288] width 444 height 34
click at [156, 196] on div "Prénom * Garri" at bounding box center [143, 214] width 214 height 67
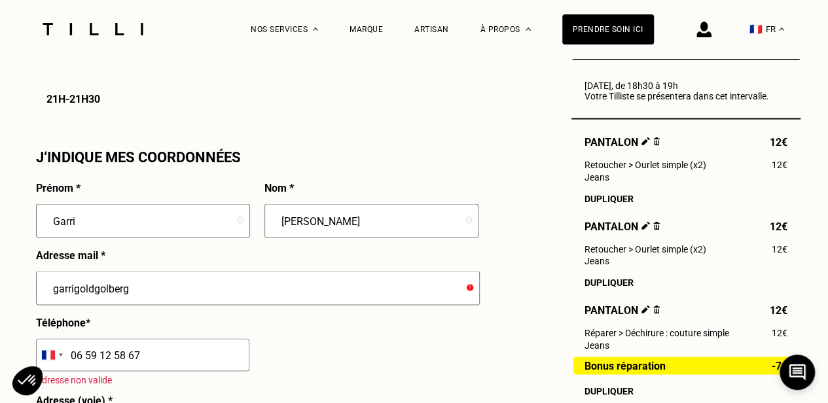
scroll to position [1218, 0]
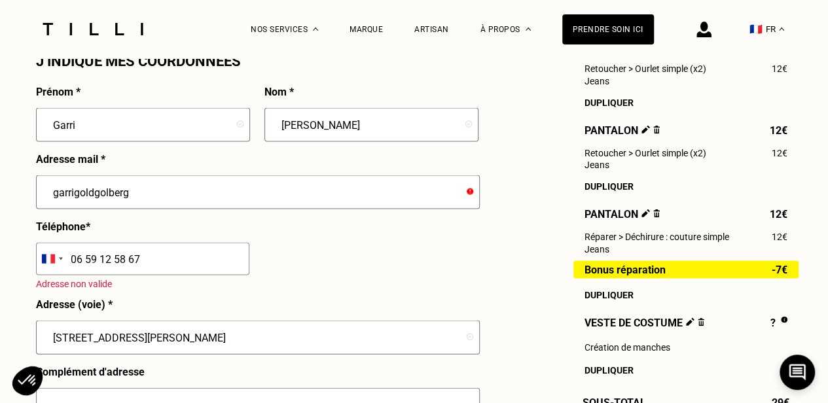
click at [249, 205] on input "garrigoldgolberg" at bounding box center [258, 192] width 444 height 34
click at [249, 205] on input "garrigoldgol" at bounding box center [258, 192] width 444 height 34
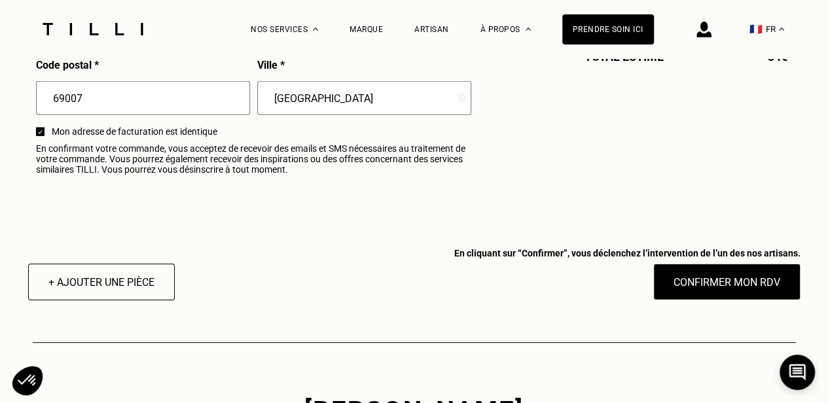
scroll to position [1685, 0]
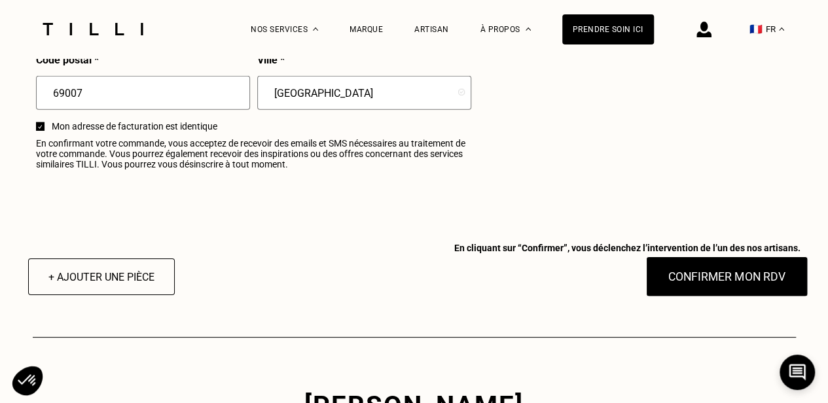
type input "[EMAIL_ADDRESS][DOMAIN_NAME]"
click at [714, 277] on button "Confirmer mon RDV" at bounding box center [726, 276] width 162 height 41
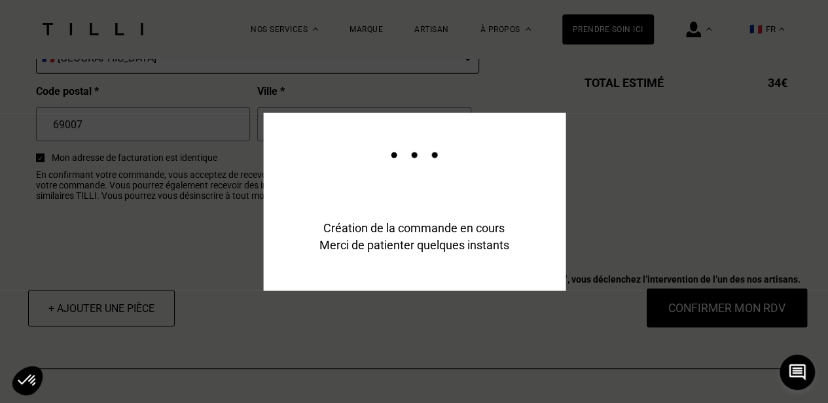
scroll to position [1704, 0]
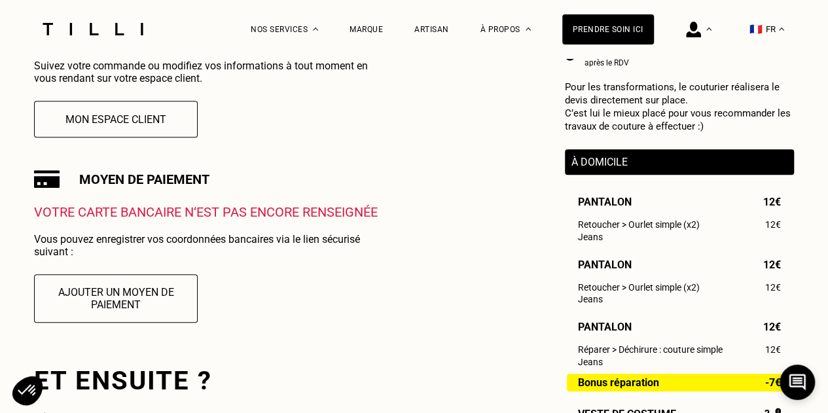
scroll to position [362, 0]
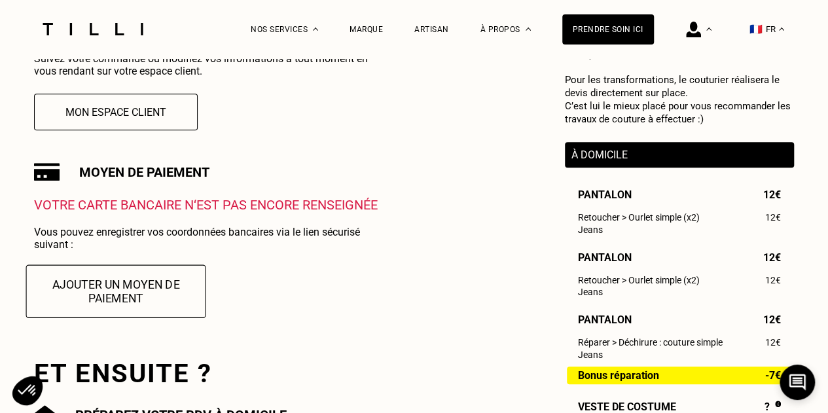
click at [164, 298] on button "Ajouter un moyen de paiement" at bounding box center [116, 290] width 180 height 53
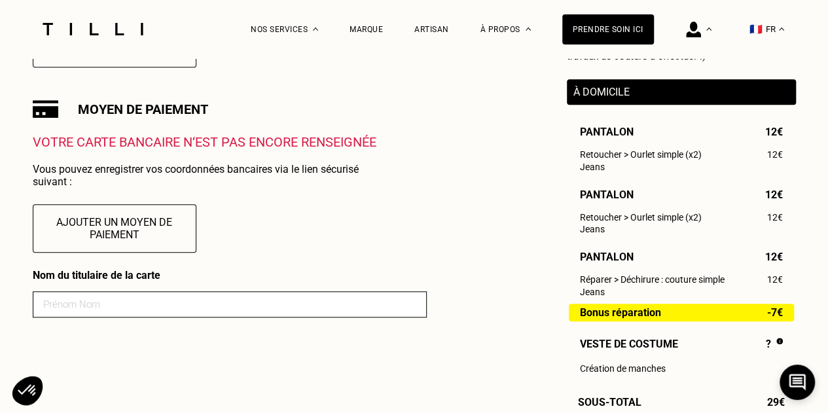
click at [133, 317] on input at bounding box center [230, 304] width 394 height 26
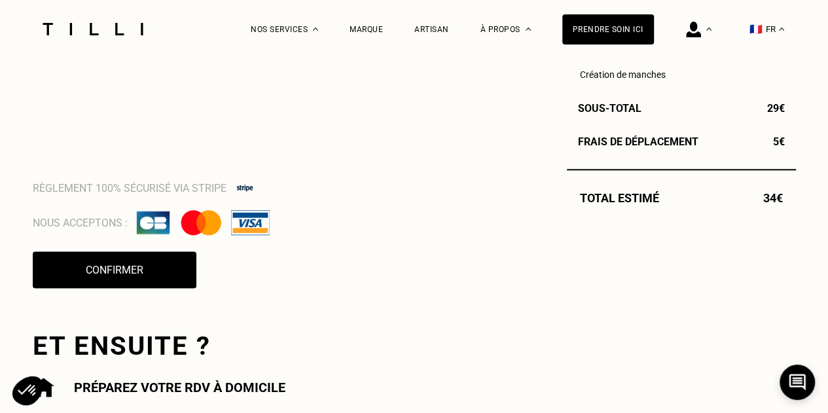
scroll to position [720, 0]
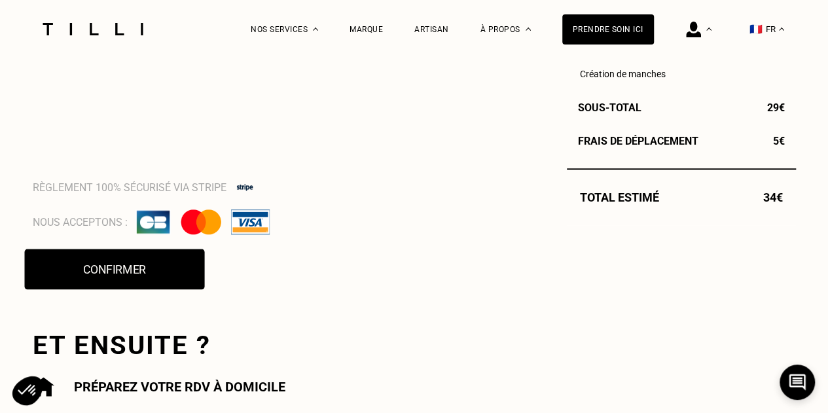
click at [185, 274] on button "Confirmer" at bounding box center [114, 269] width 180 height 41
